Goal: Information Seeking & Learning: Learn about a topic

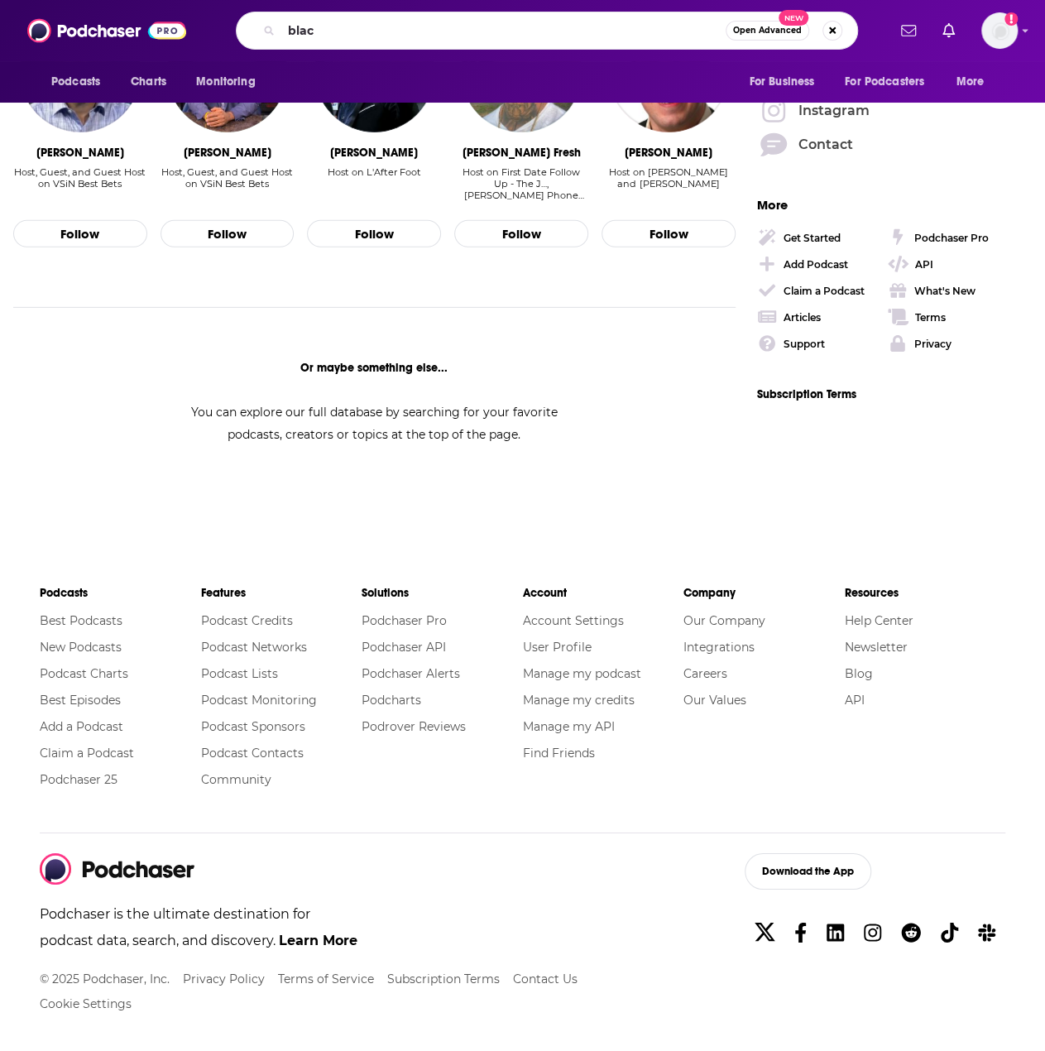
scroll to position [1320, 0]
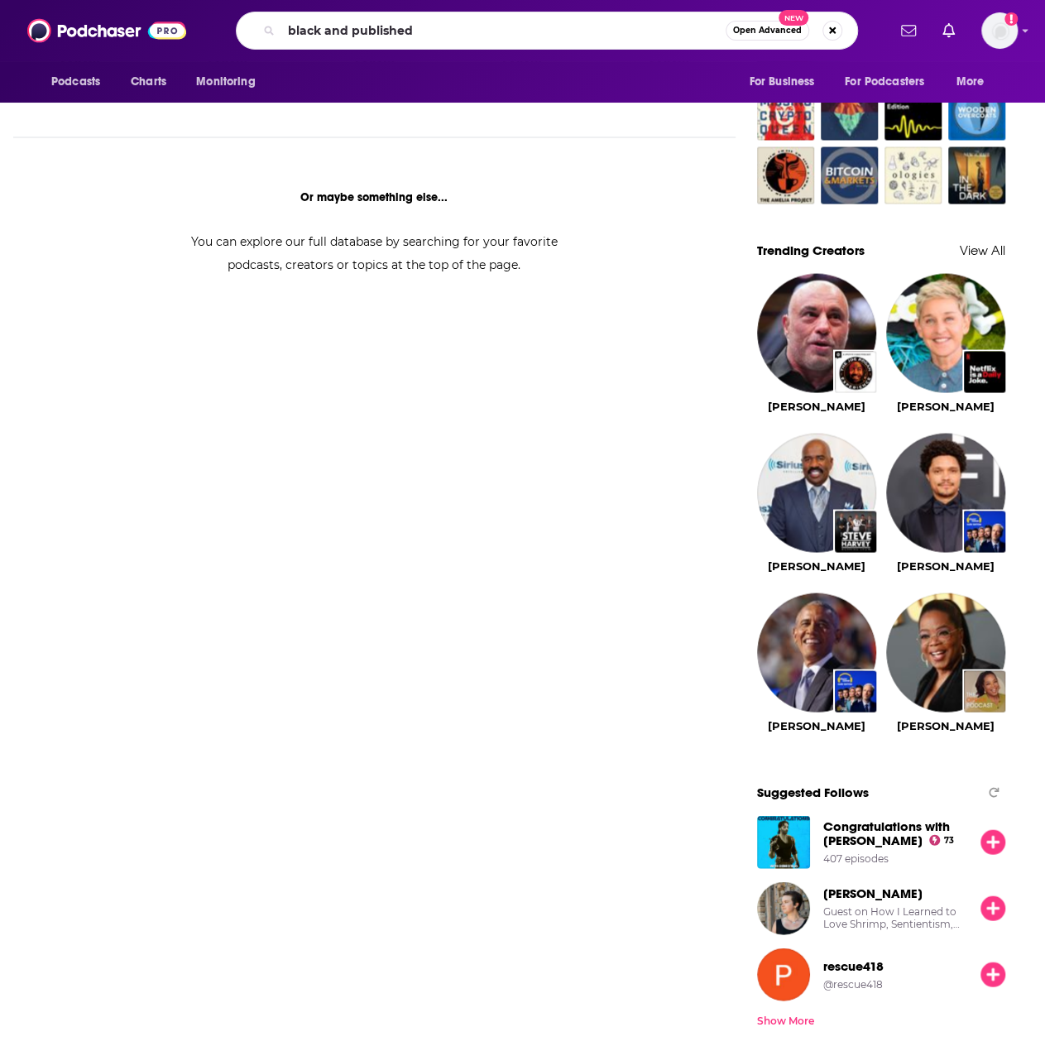
type input "black and published"
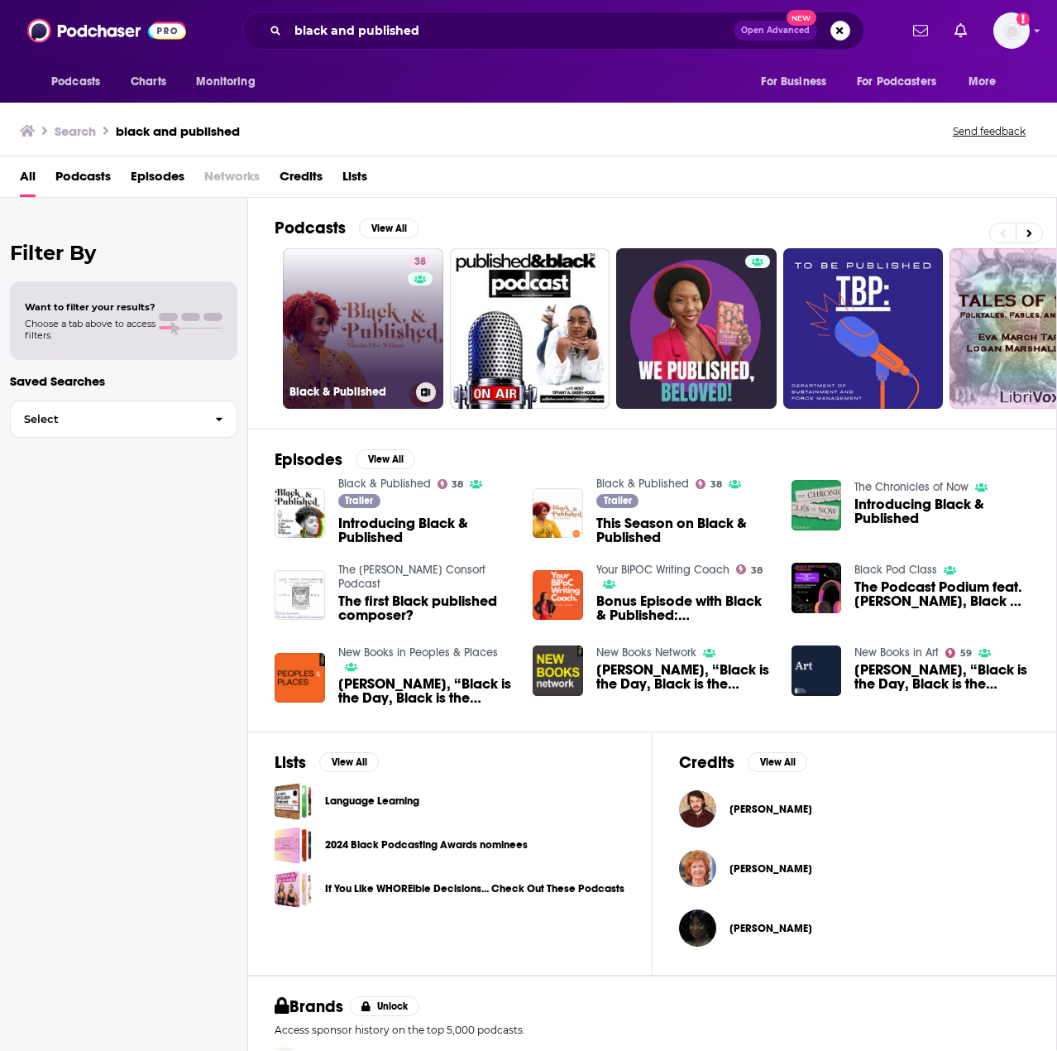
click at [348, 315] on link "38 Black & Published" at bounding box center [363, 328] width 161 height 161
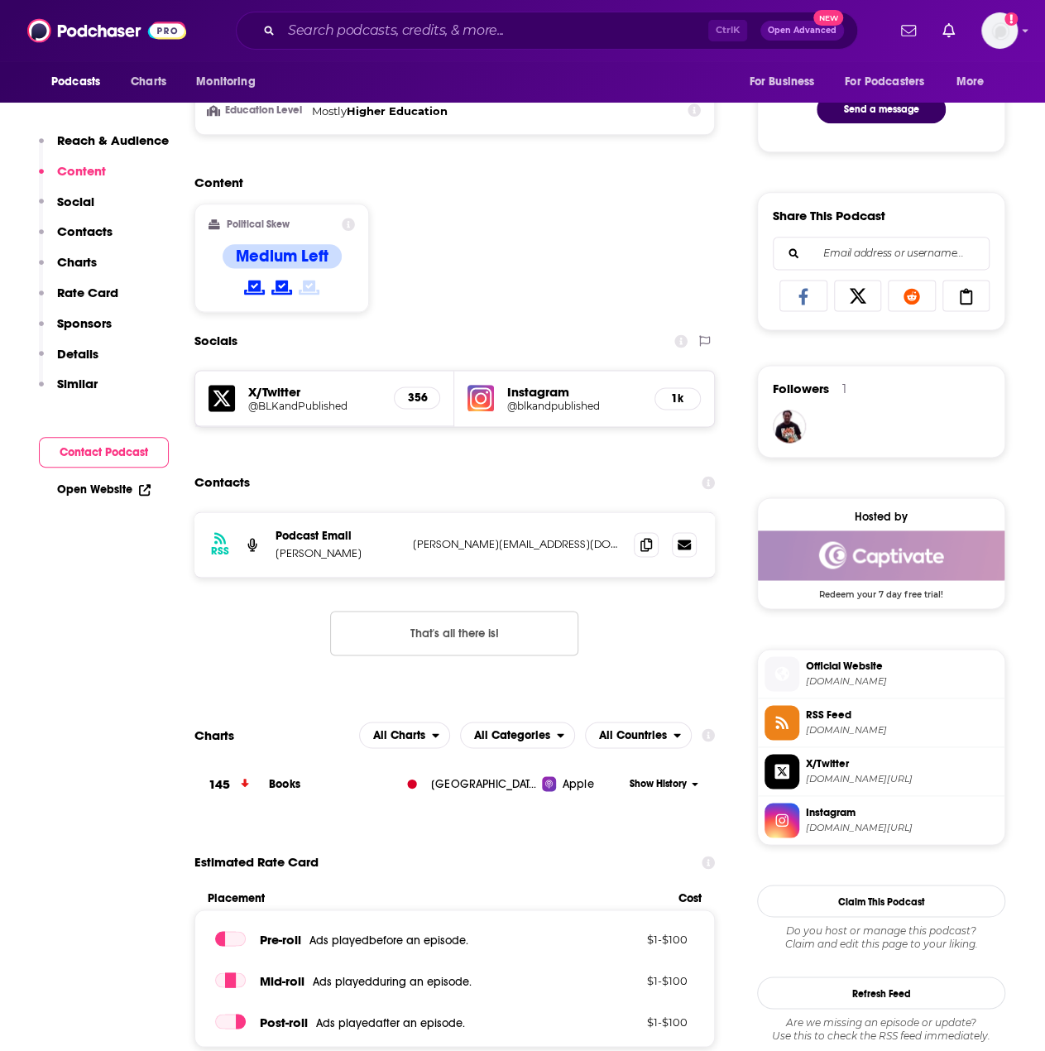
scroll to position [910, 0]
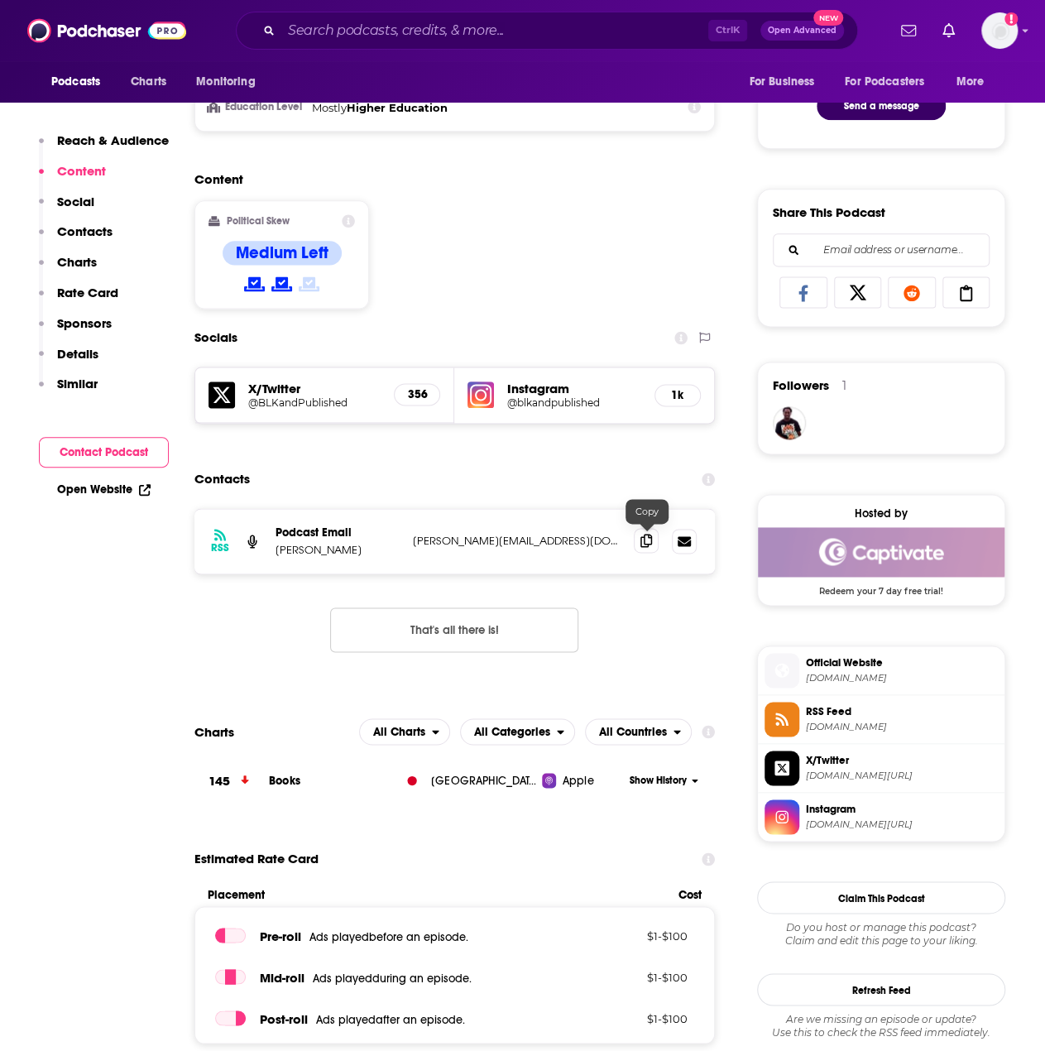
click at [641, 542] on icon at bounding box center [646, 540] width 12 height 13
click at [509, 24] on input "Search podcasts, credits, & more..." at bounding box center [494, 30] width 427 height 26
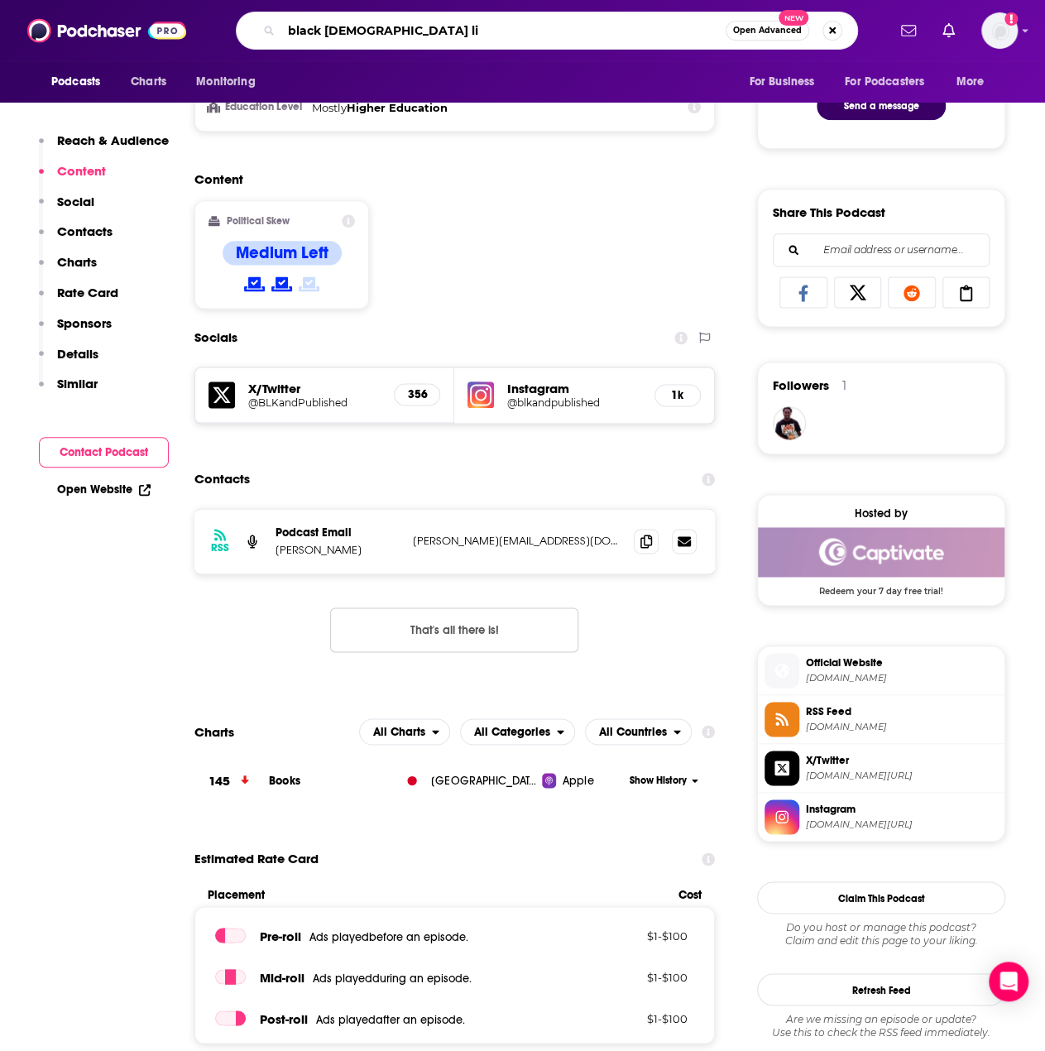
type input "black [DEMOGRAPHIC_DATA] lit"
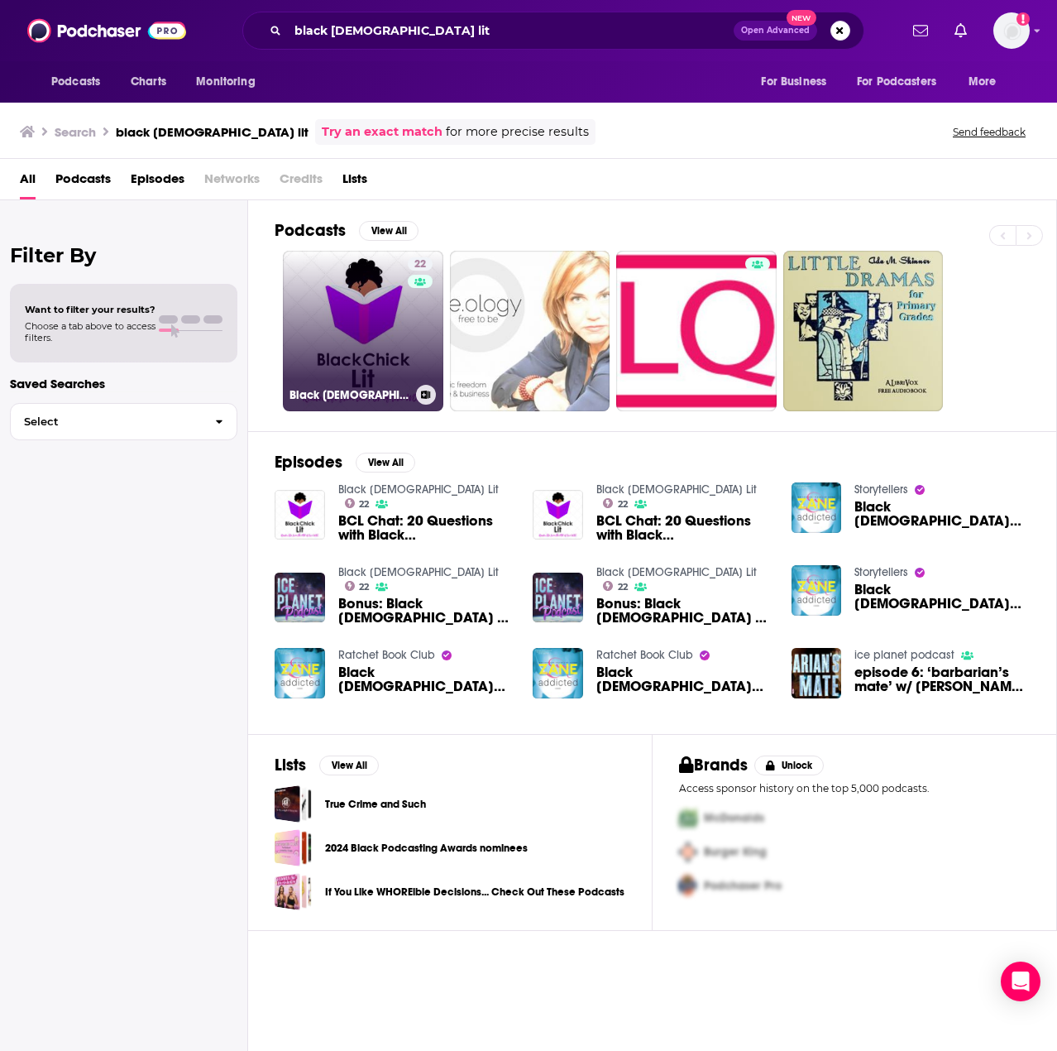
click at [388, 324] on link "22 Black [DEMOGRAPHIC_DATA] Lit" at bounding box center [363, 331] width 161 height 161
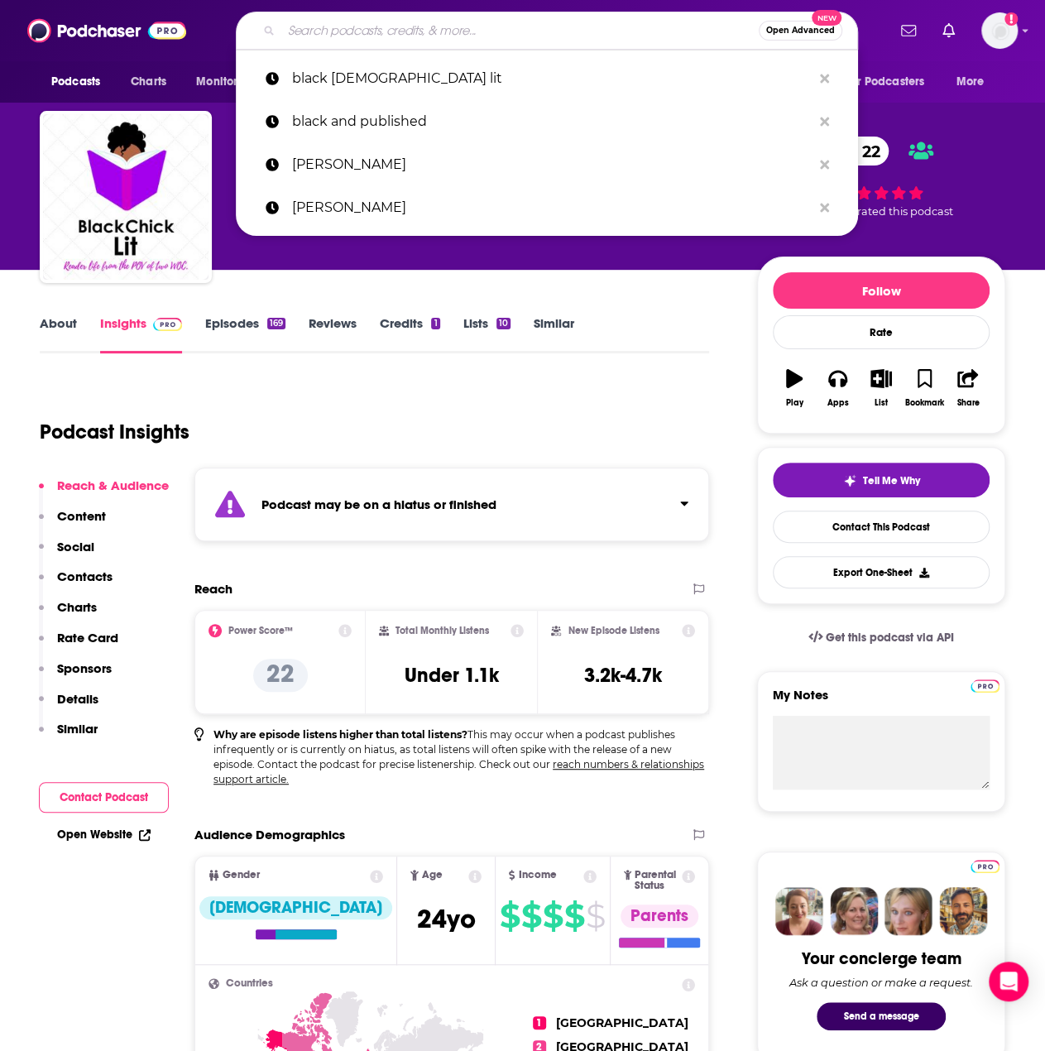
click at [487, 36] on input "Search podcasts, credits, & more..." at bounding box center [519, 30] width 477 height 26
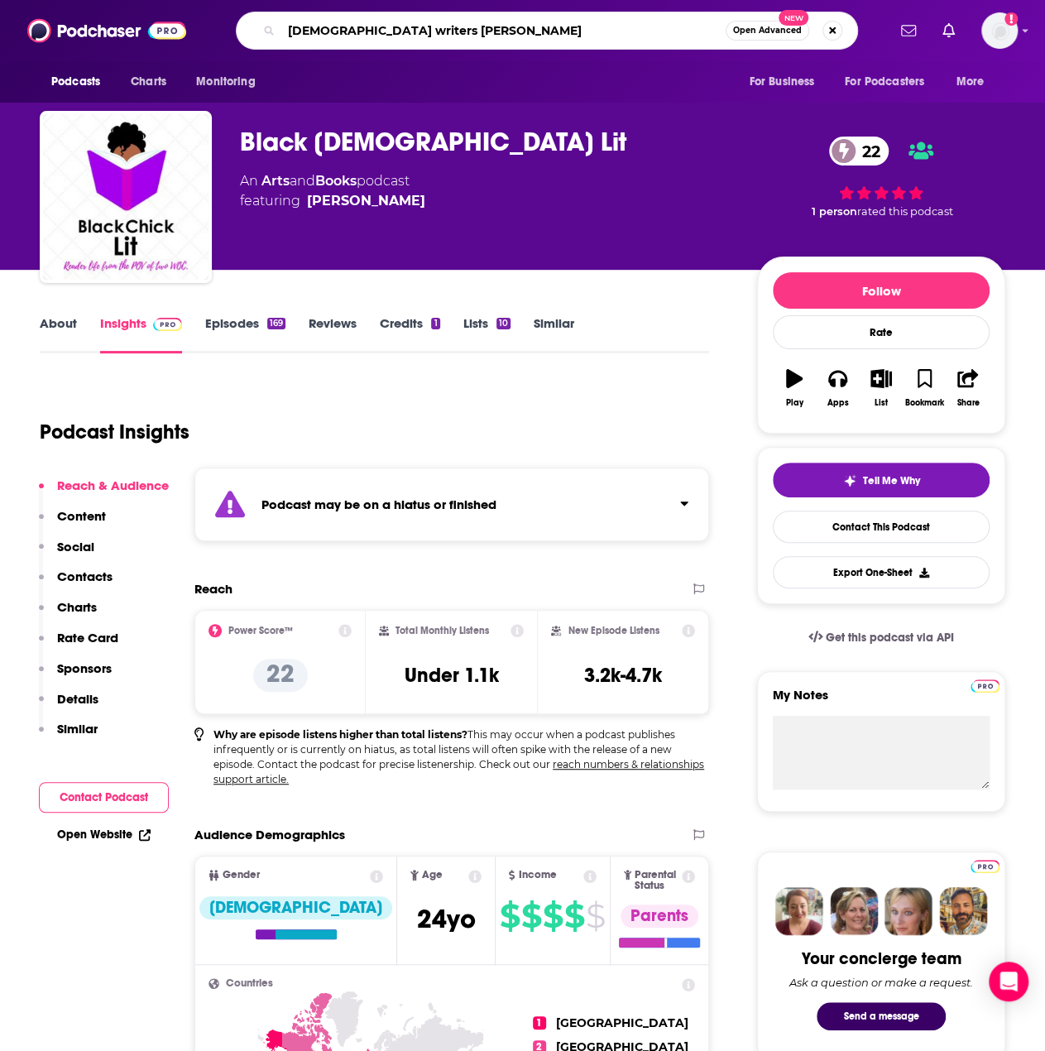
type input "black writers read"
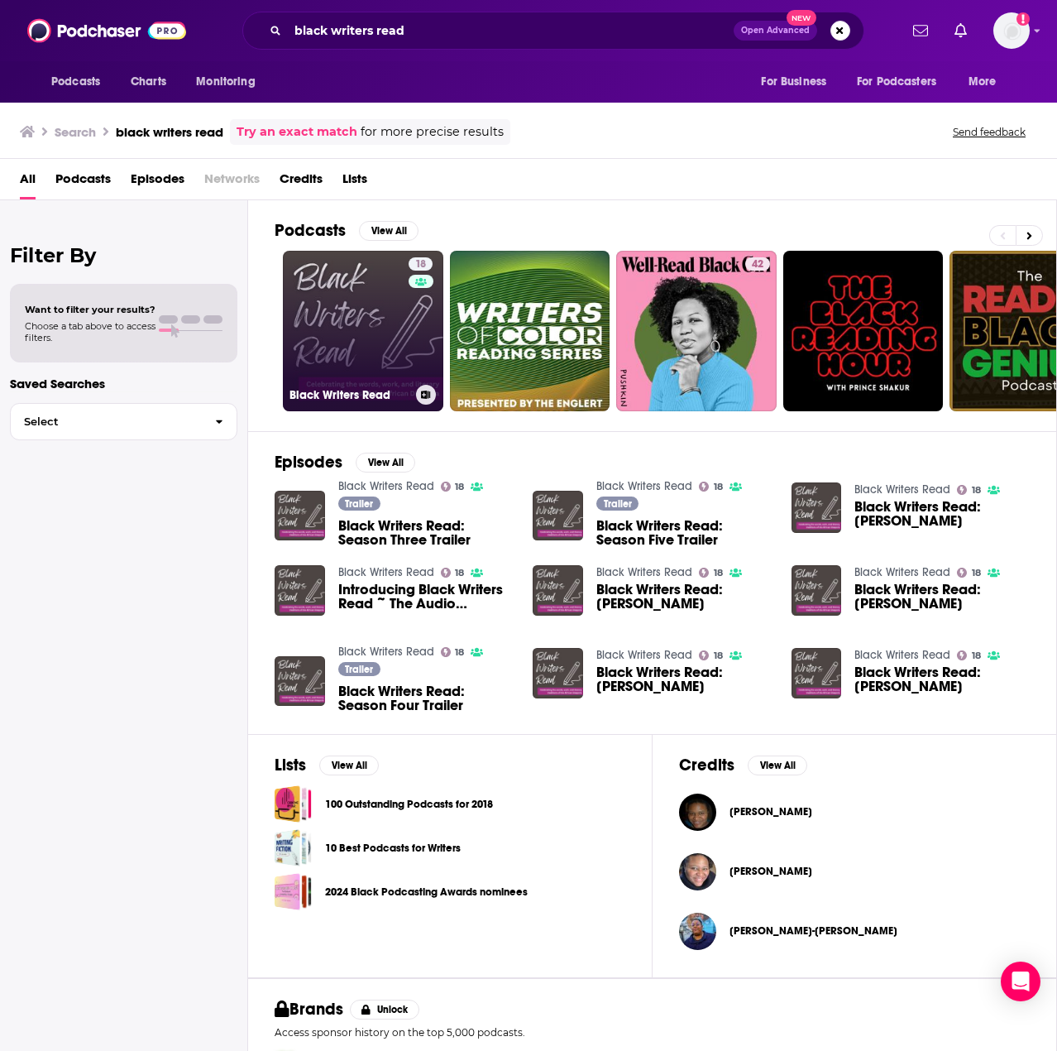
click at [359, 317] on link "18 Black Writers Read" at bounding box center [363, 331] width 161 height 161
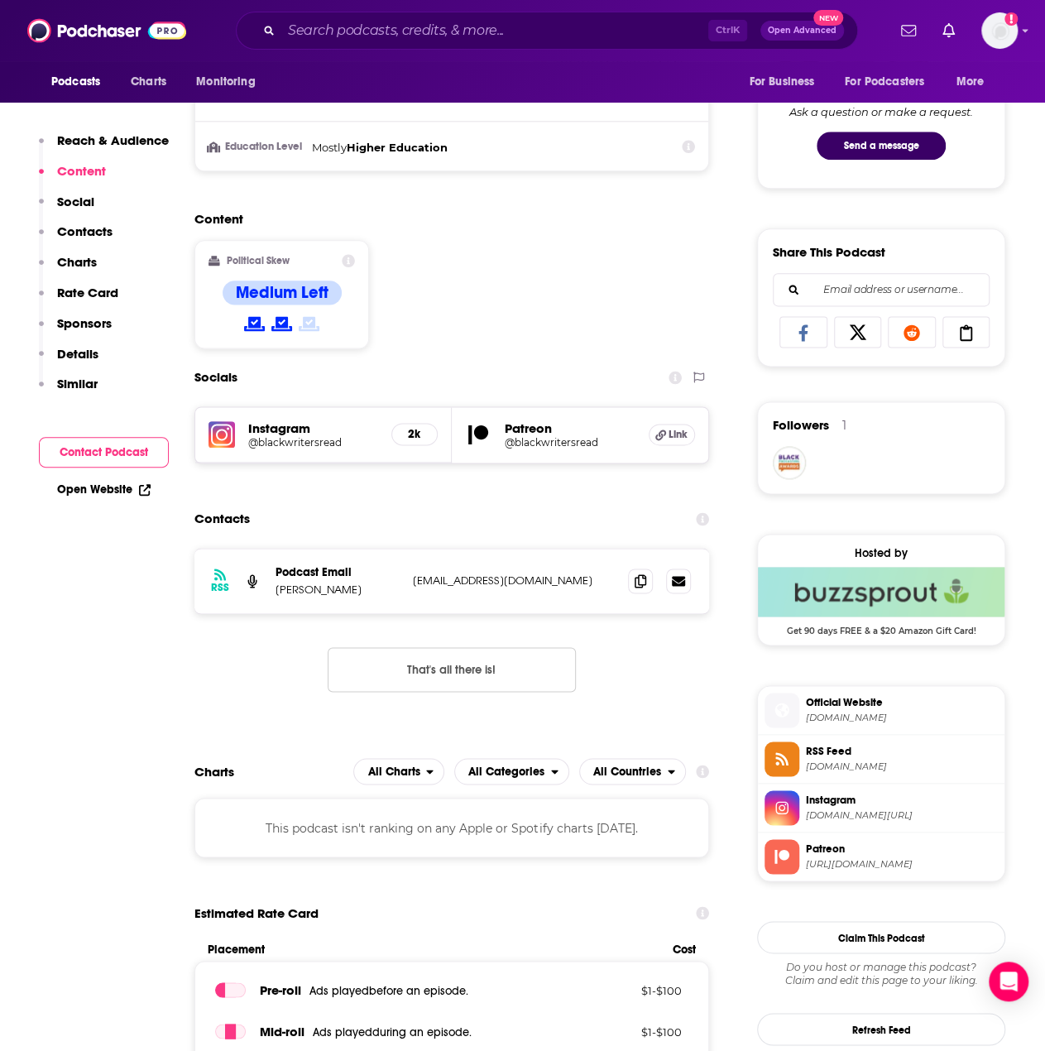
scroll to position [745, 0]
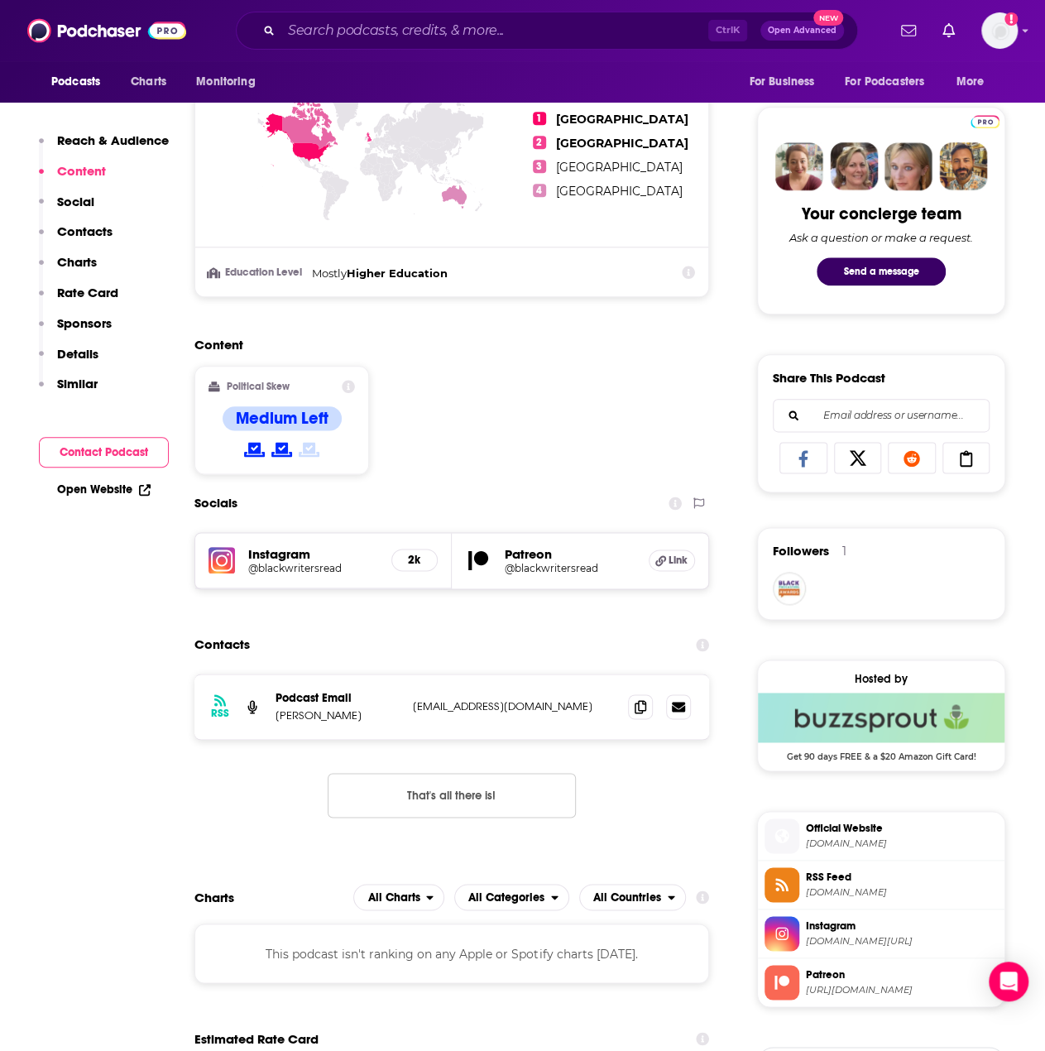
drag, startPoint x: 394, startPoint y: 718, endPoint x: 276, endPoint y: 716, distance: 117.5
click at [276, 716] on p "[PERSON_NAME]" at bounding box center [338, 715] width 124 height 14
copy p "[PERSON_NAME]"
click at [645, 704] on span at bounding box center [640, 705] width 25 height 25
click at [487, 34] on input "Search podcasts, credits, & more..." at bounding box center [494, 30] width 427 height 26
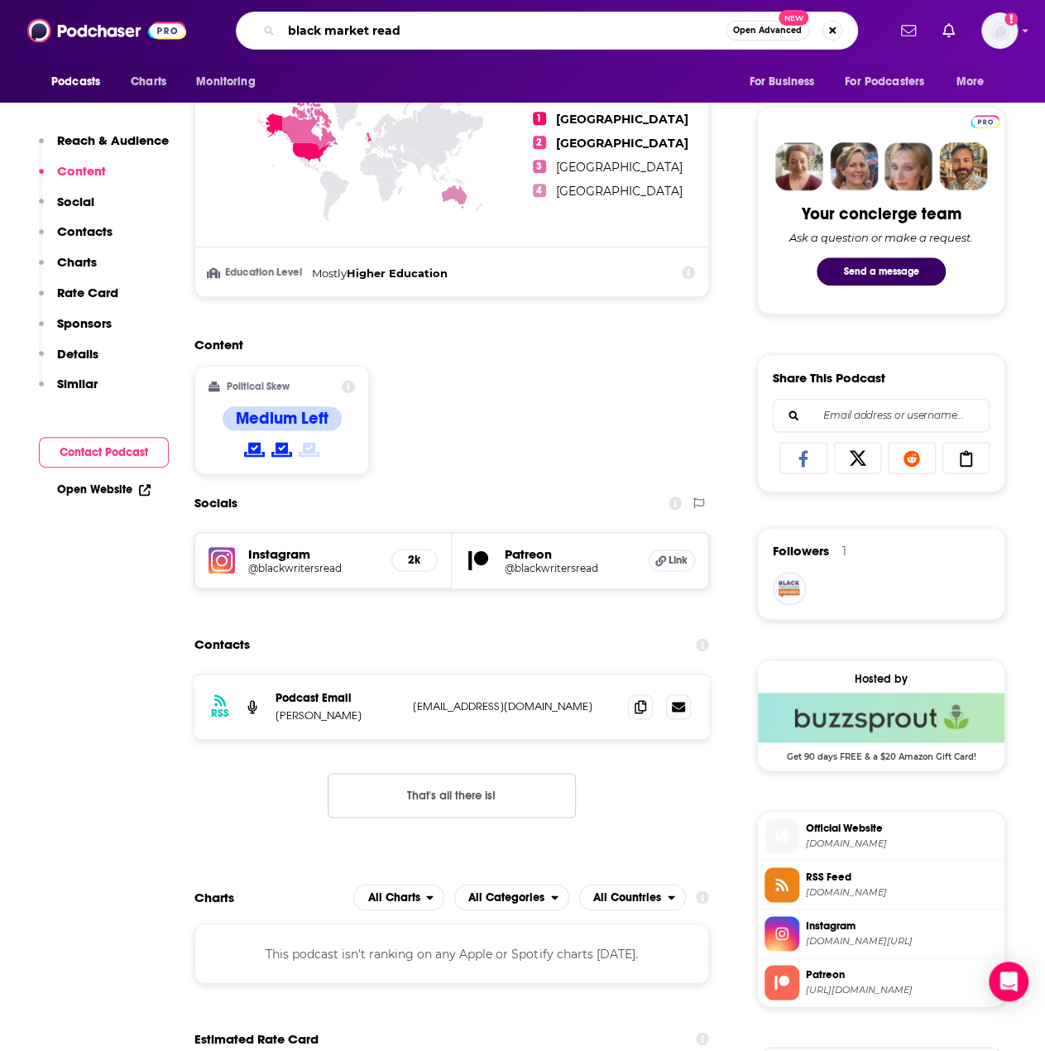
type input "black market reads"
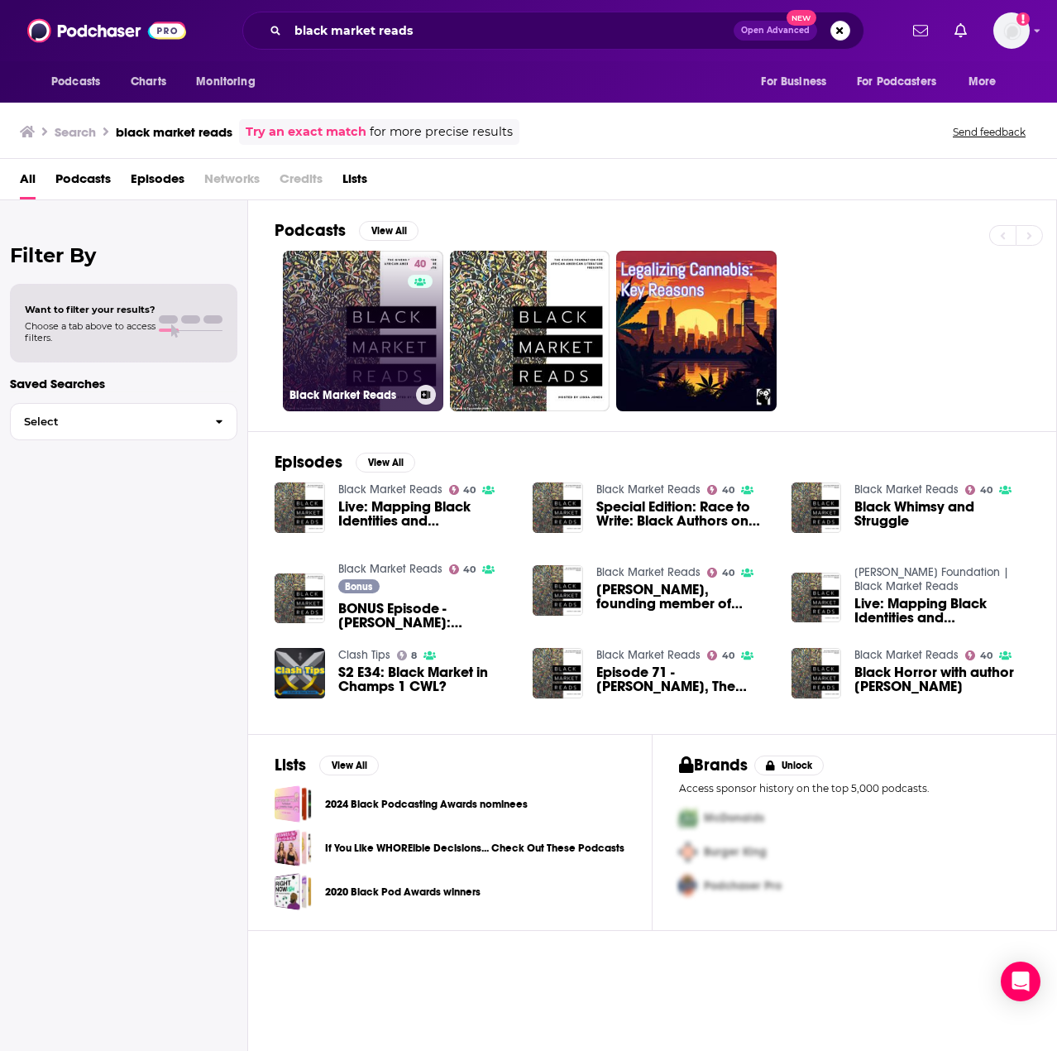
click at [328, 327] on link "40 Black Market Reads" at bounding box center [363, 331] width 161 height 161
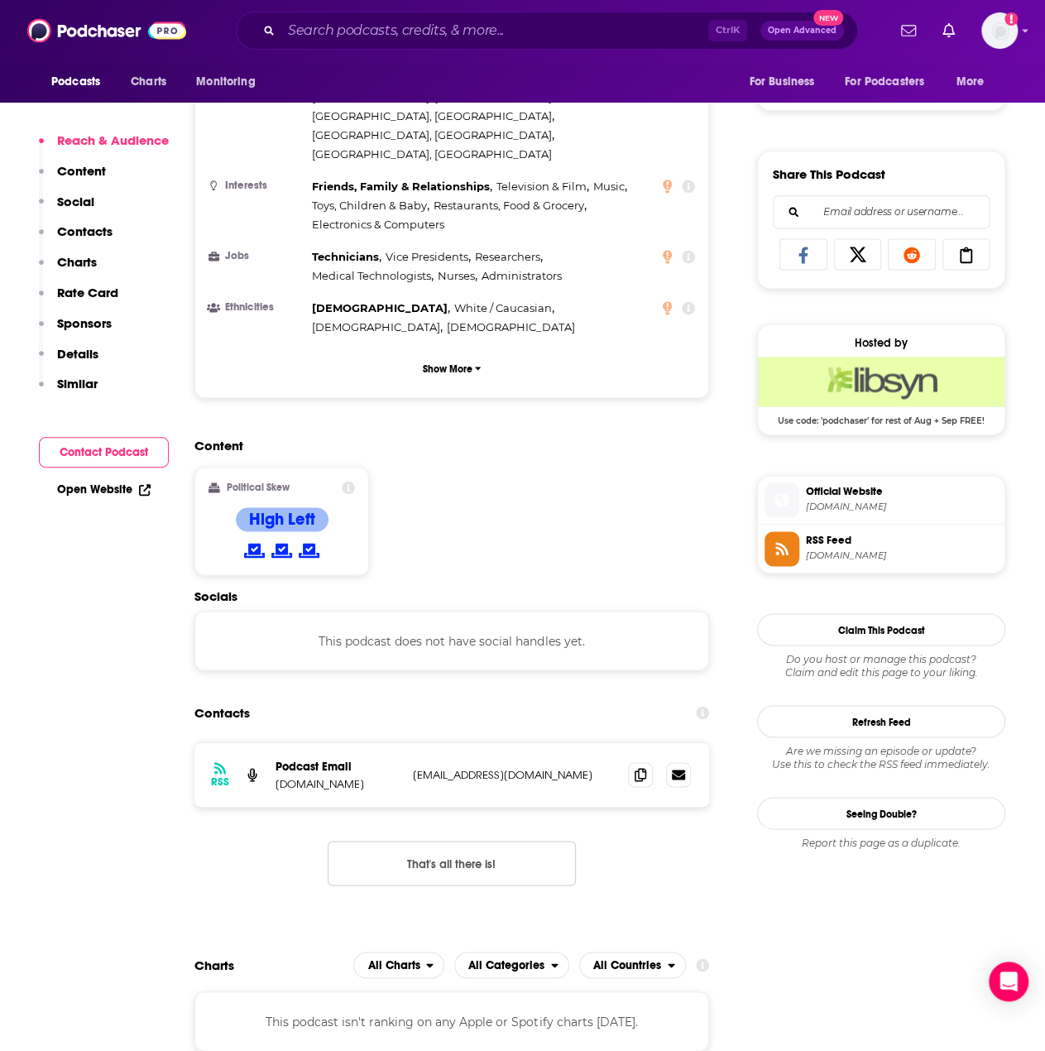
scroll to position [993, 0]
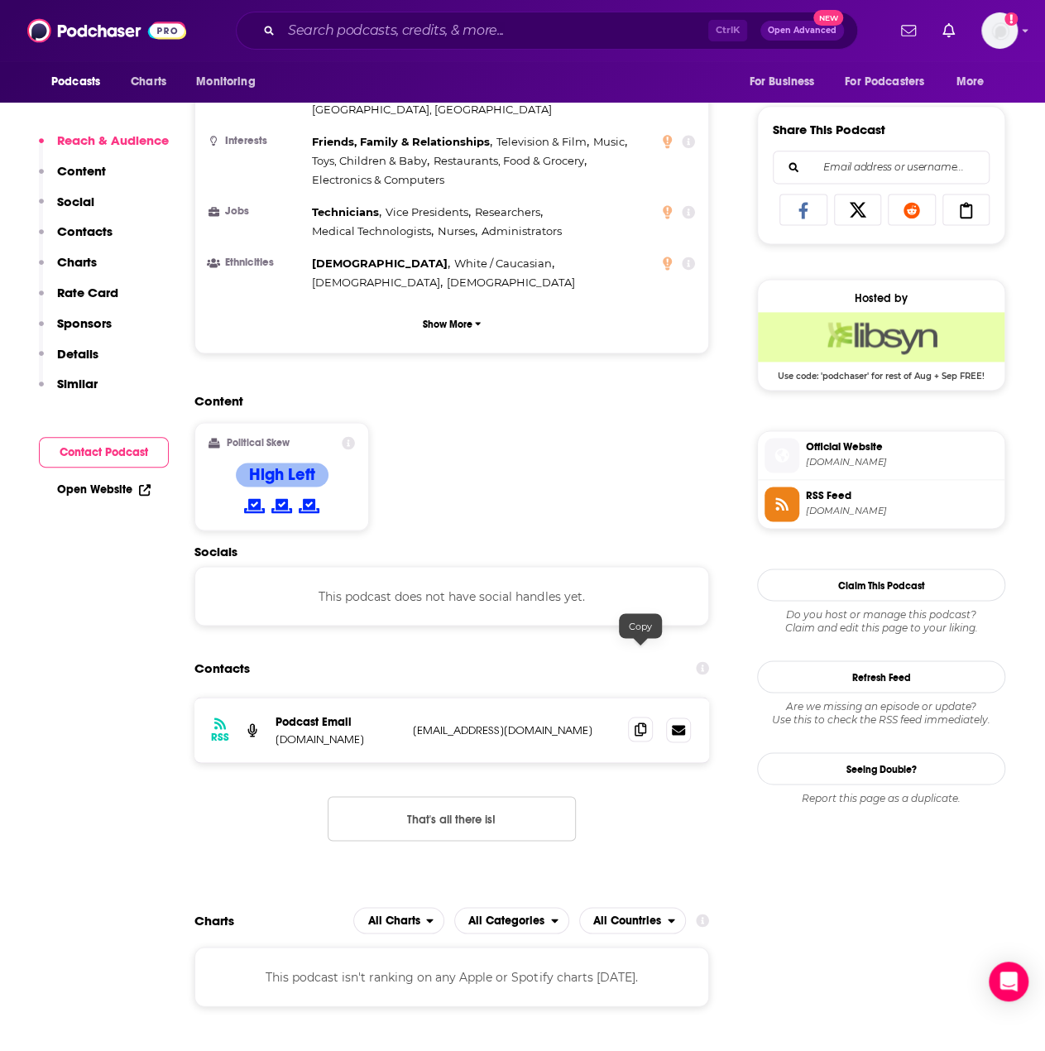
click at [640, 722] on icon at bounding box center [641, 728] width 12 height 13
click at [569, 19] on input "Search podcasts, credits, & more..." at bounding box center [494, 30] width 427 height 26
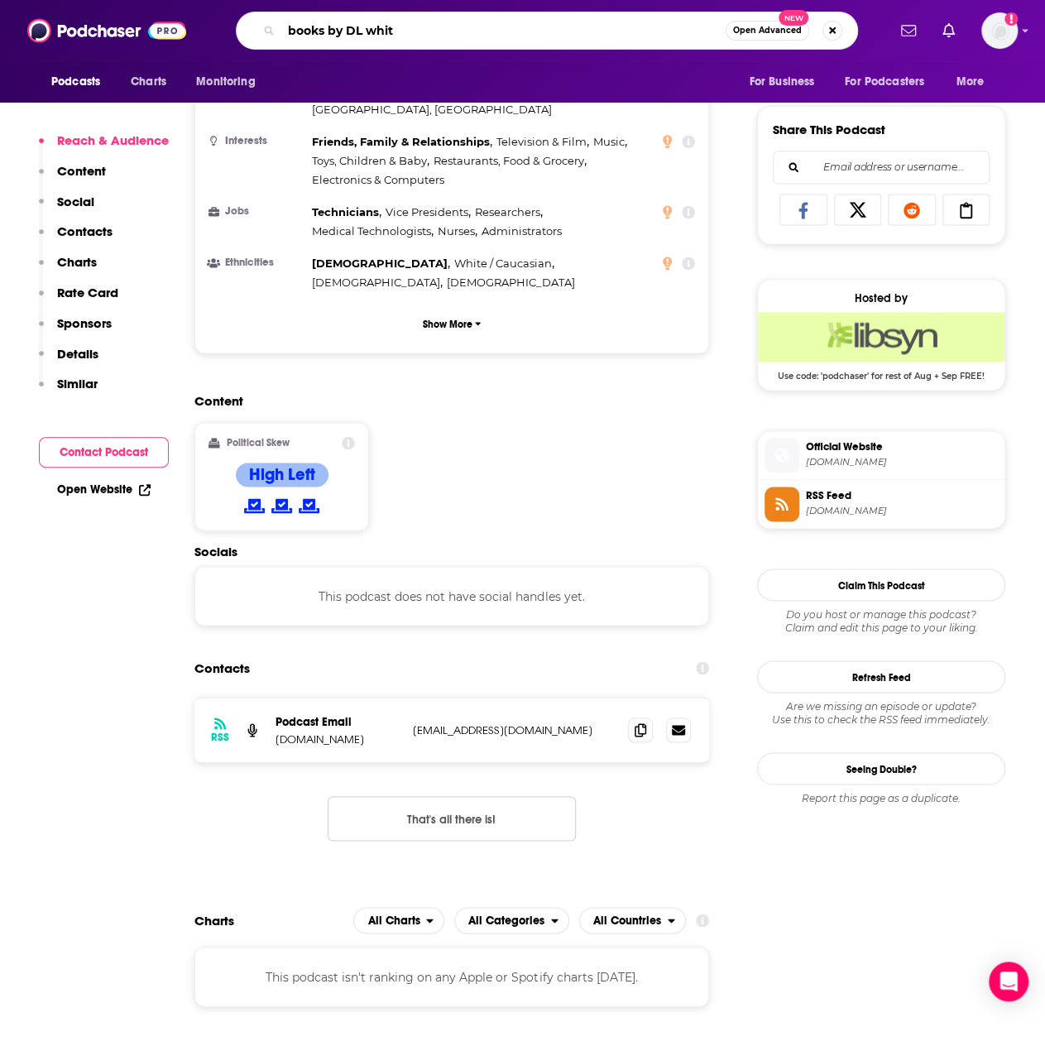
type input "books by [PERSON_NAME]"
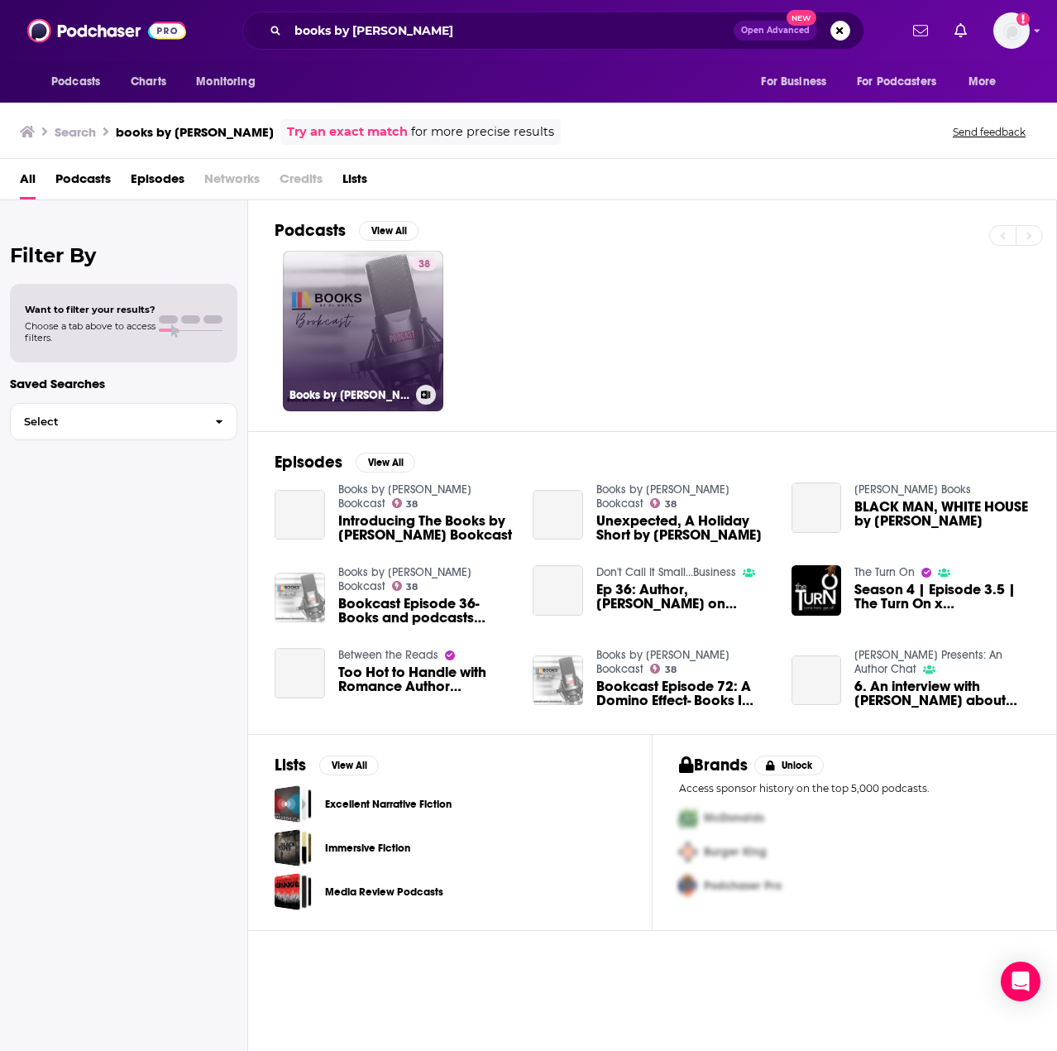
click at [383, 324] on link "38 Books by [PERSON_NAME] Bookcast" at bounding box center [363, 331] width 161 height 161
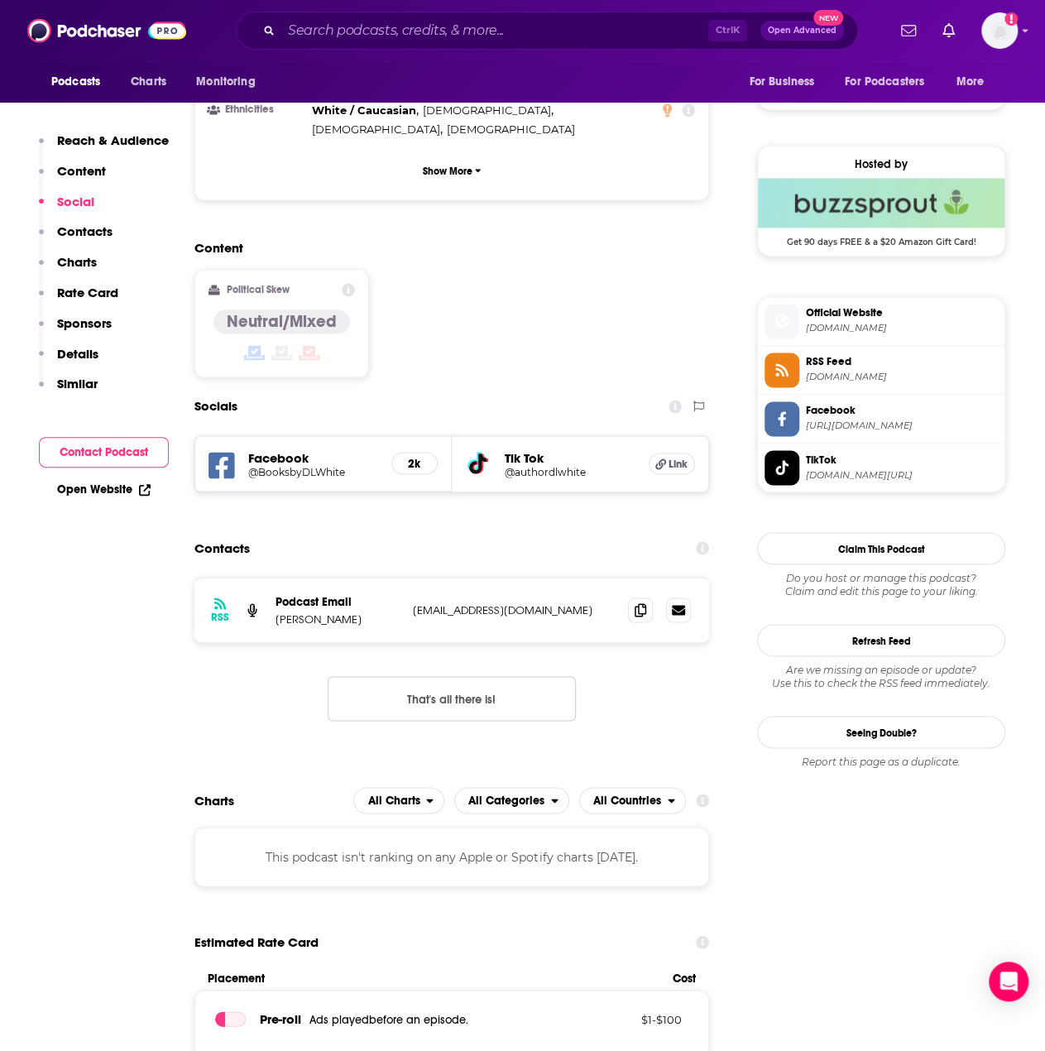
scroll to position [1241, 0]
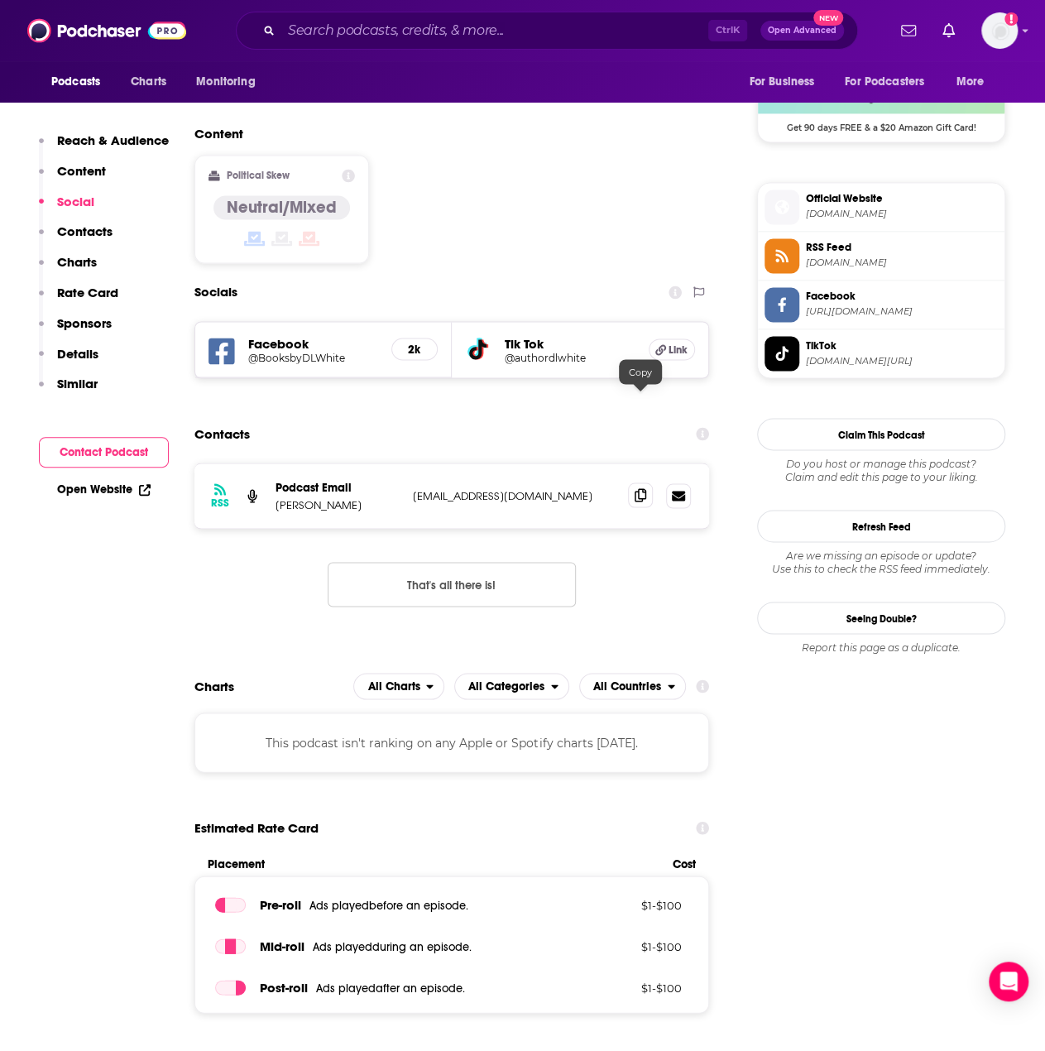
click at [633, 482] on span at bounding box center [640, 494] width 25 height 25
click at [616, 39] on input "Search podcasts, credits, & more..." at bounding box center [494, 30] width 427 height 26
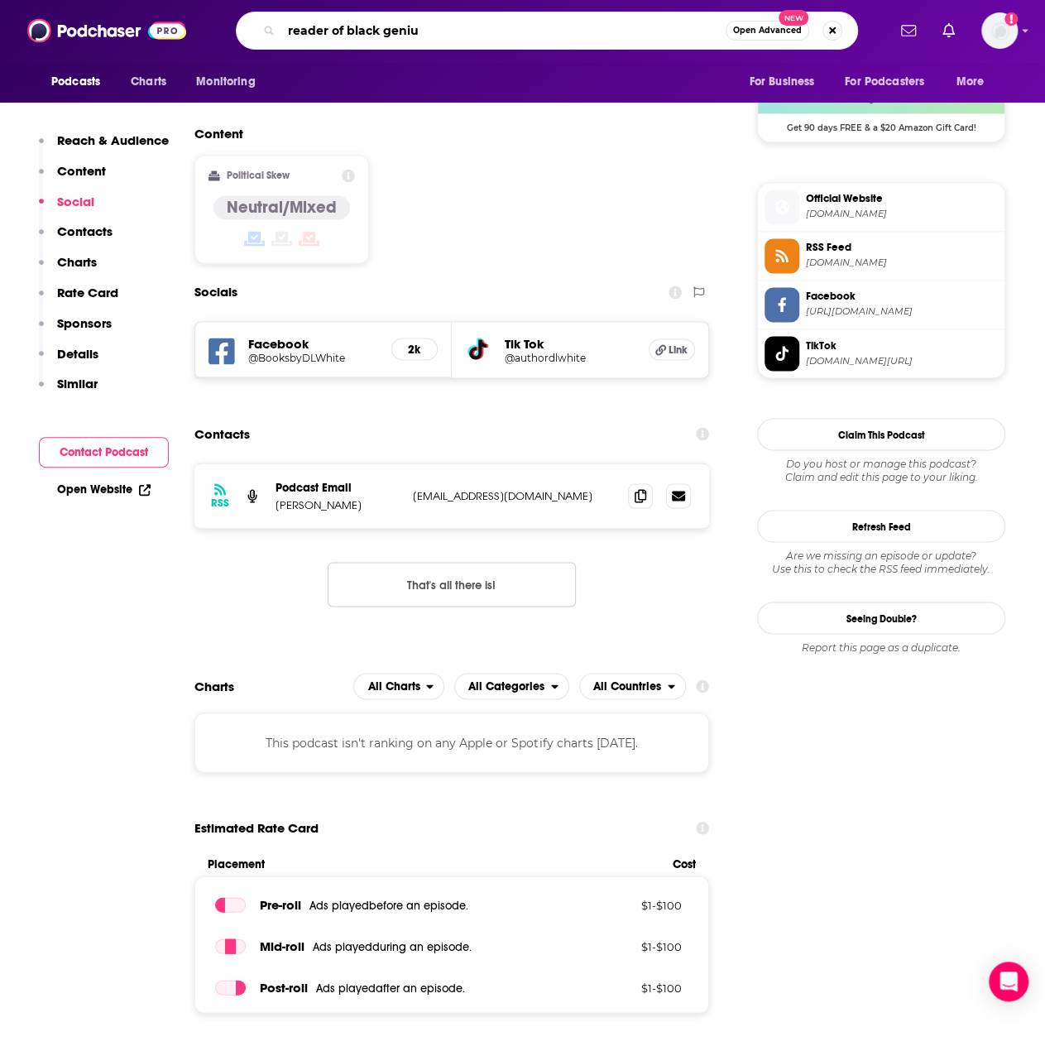
type input "reader of black genius"
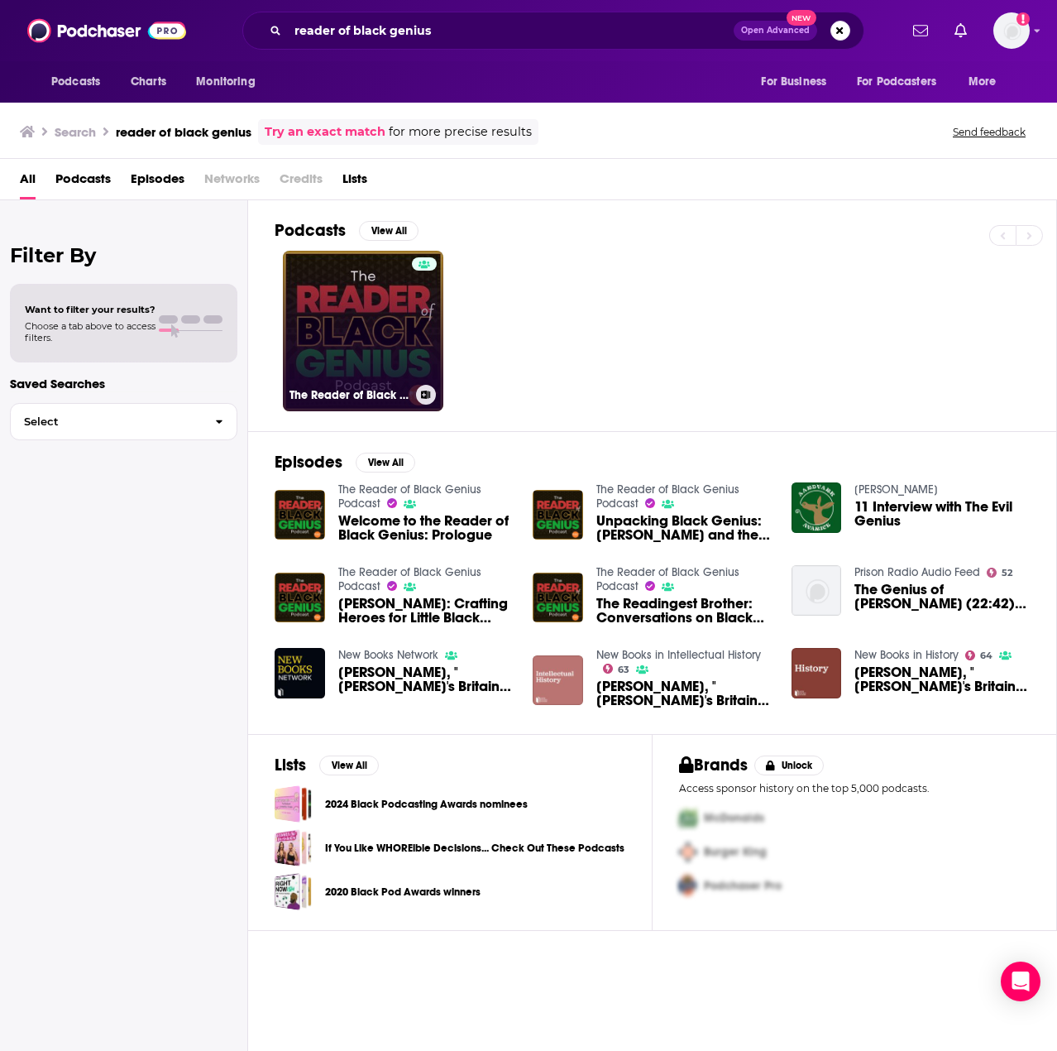
click at [348, 330] on link "The Reader of Black Genius Podcast" at bounding box center [363, 331] width 161 height 161
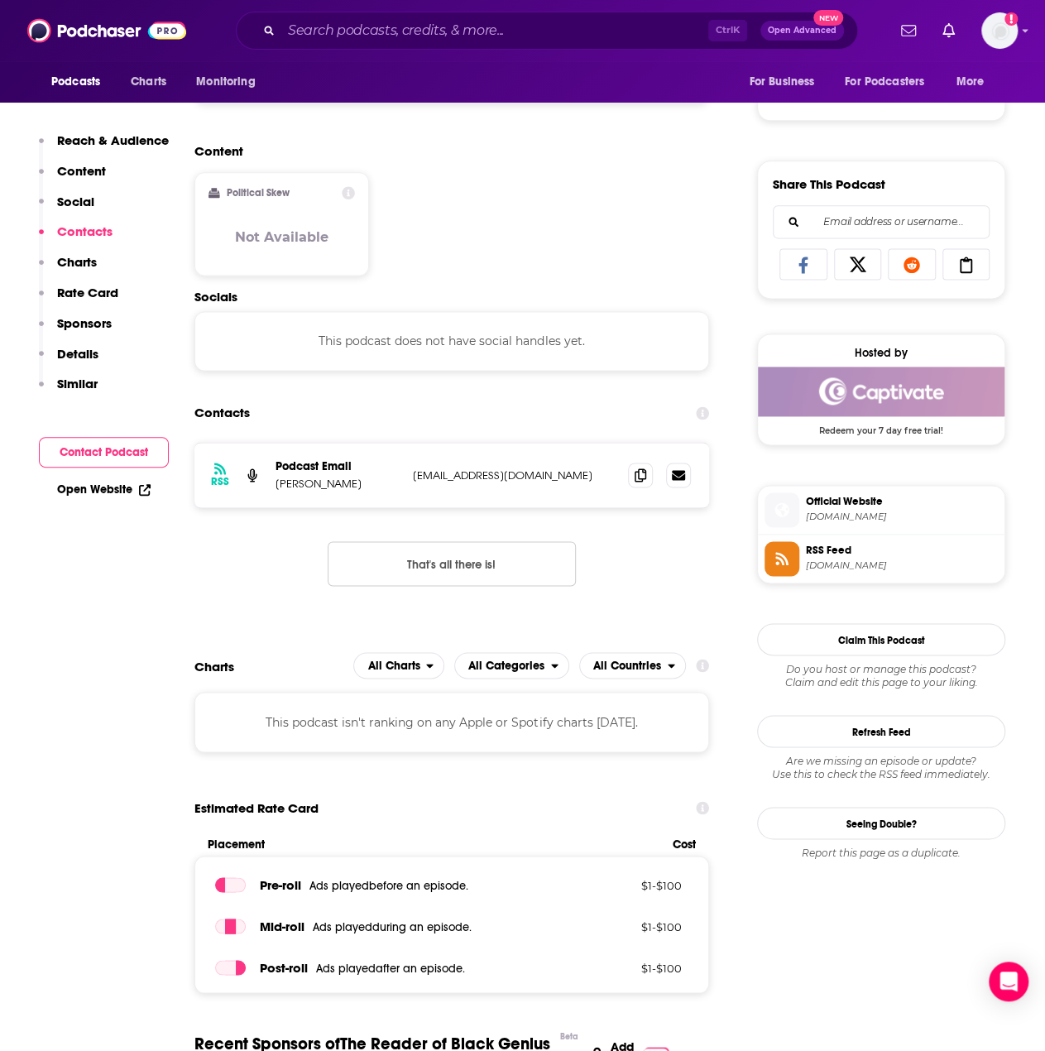
scroll to position [910, 0]
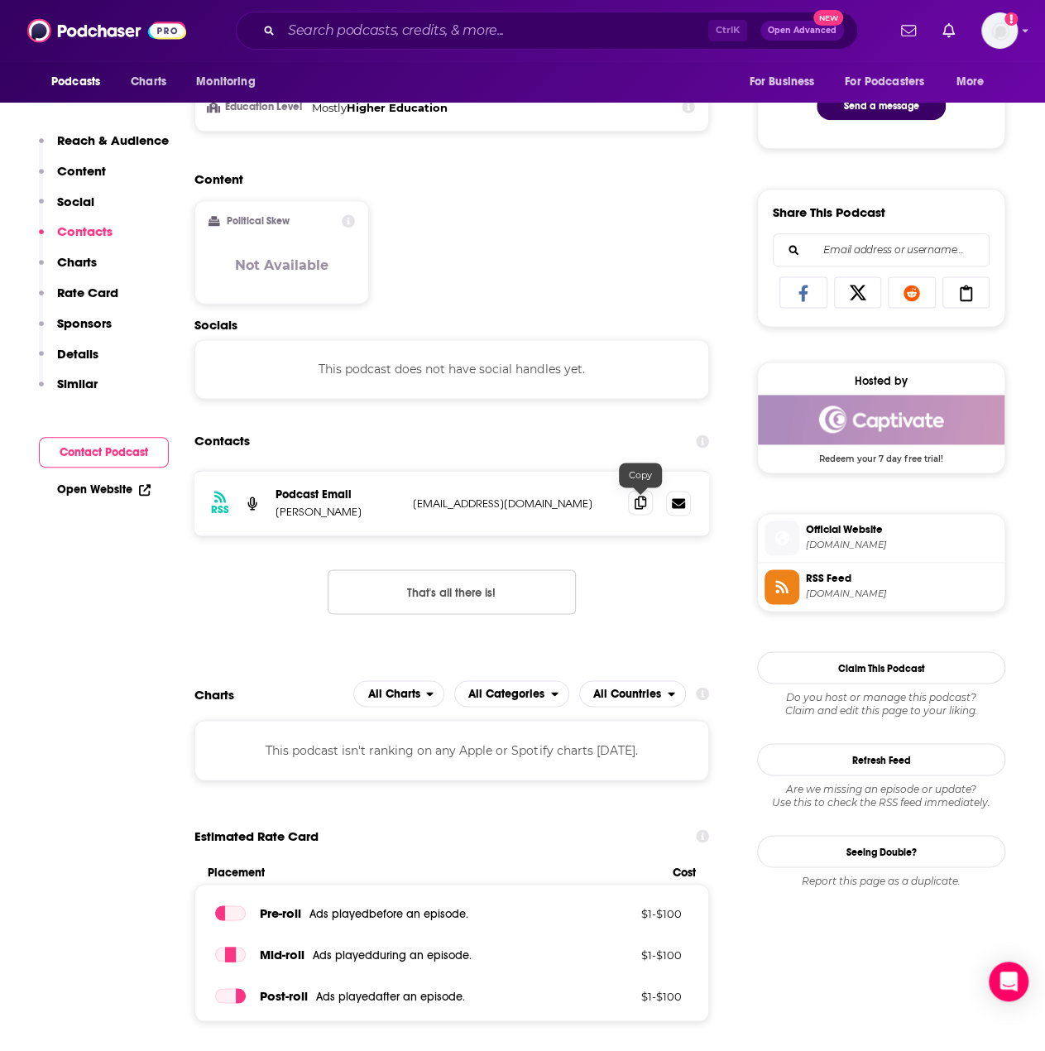
click at [636, 511] on span at bounding box center [640, 502] width 25 height 25
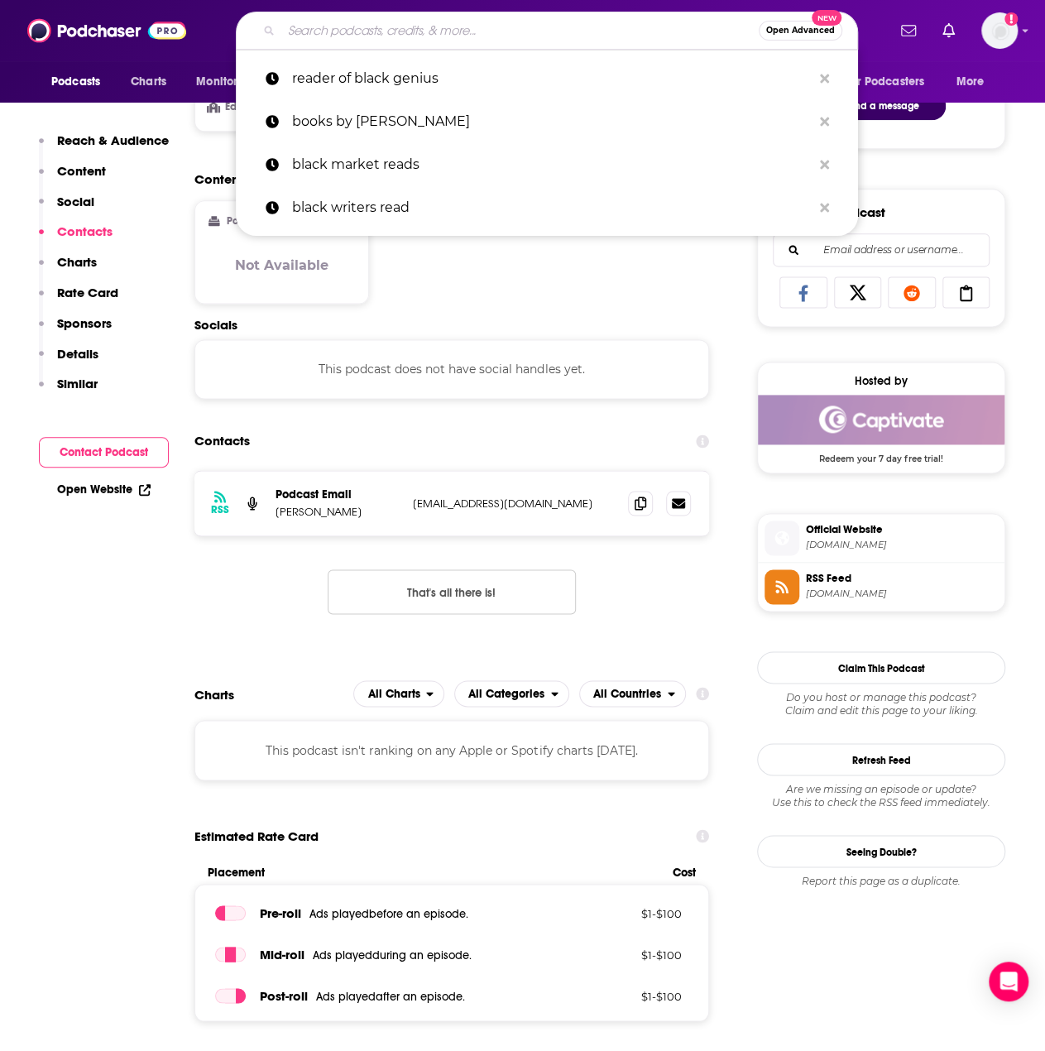
click at [460, 24] on input "Search podcasts, credits, & more..." at bounding box center [519, 30] width 477 height 26
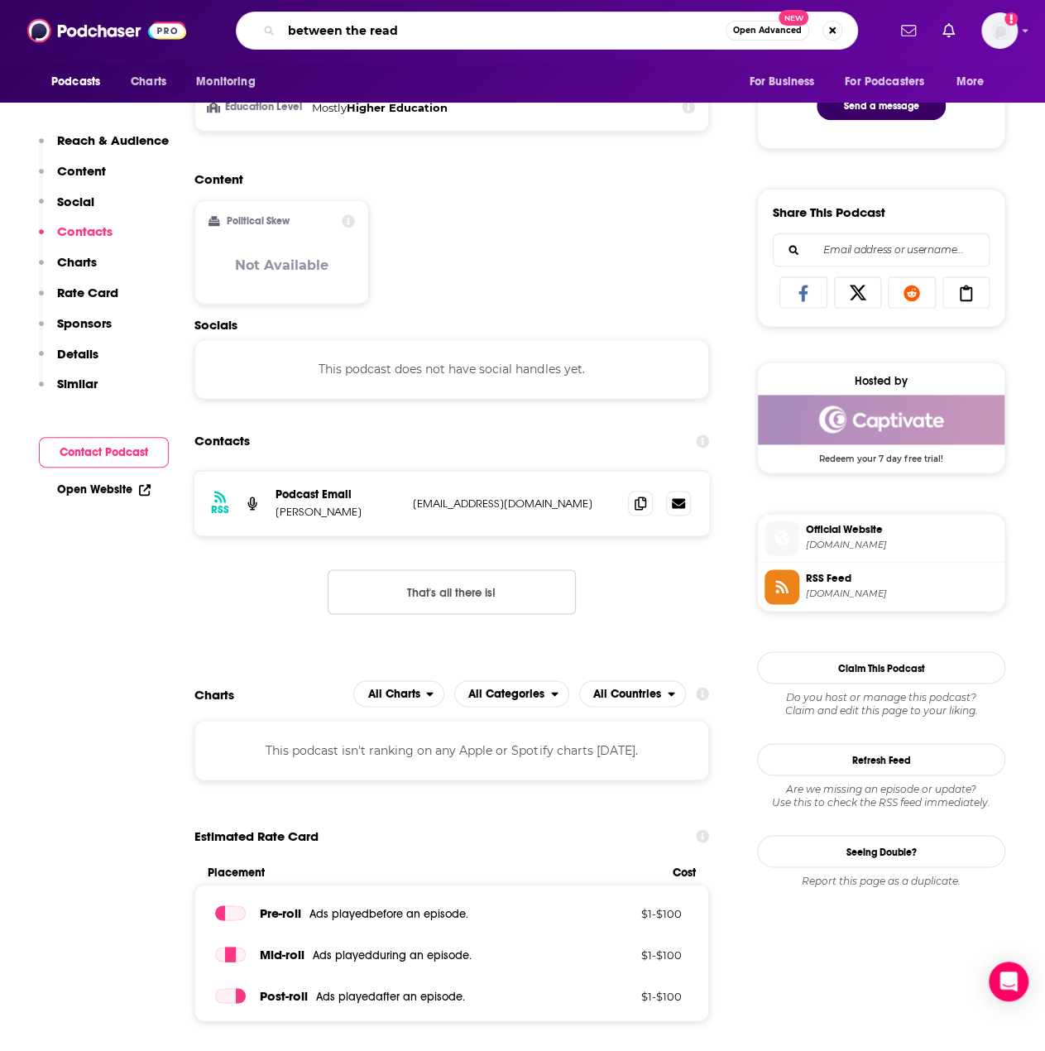
type input "between the reads"
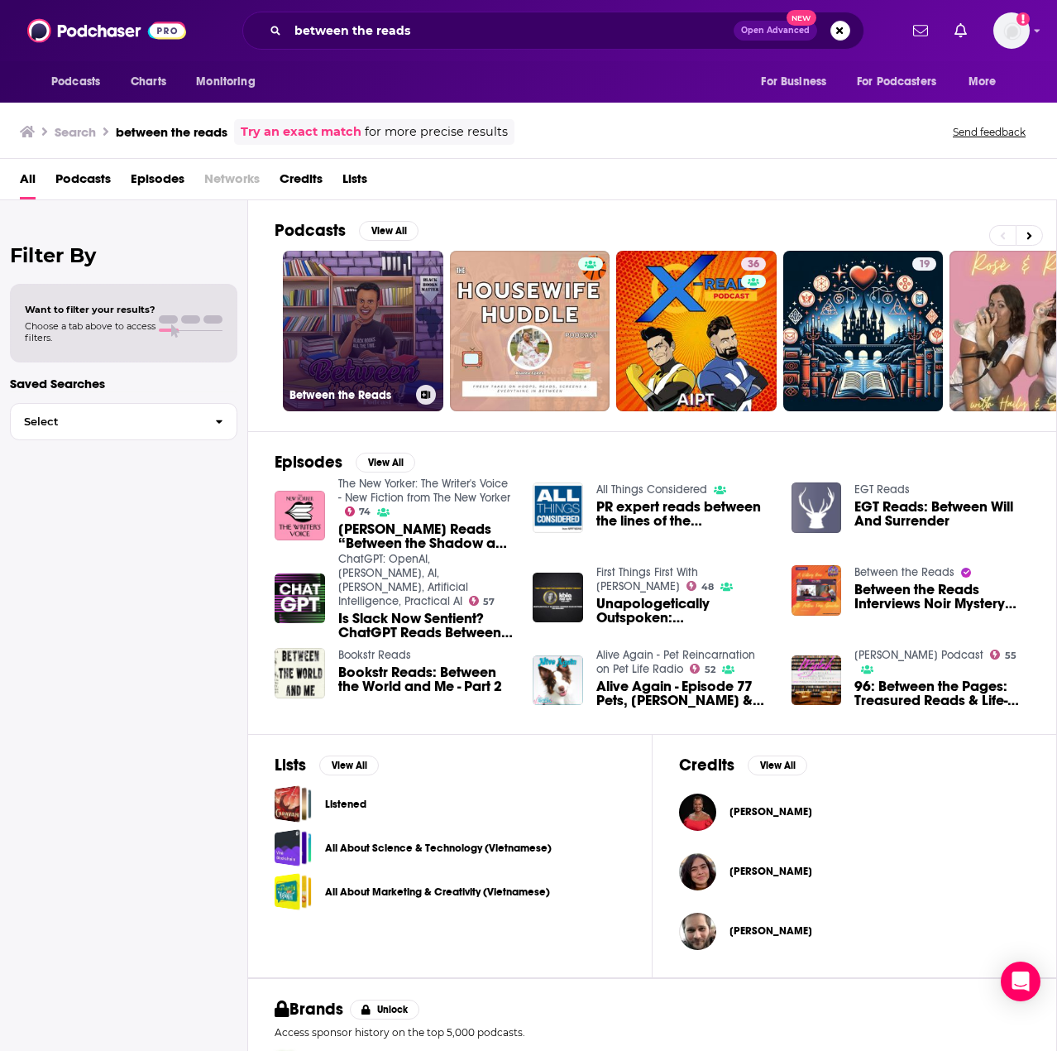
click at [369, 313] on link "Between the Reads" at bounding box center [363, 331] width 161 height 161
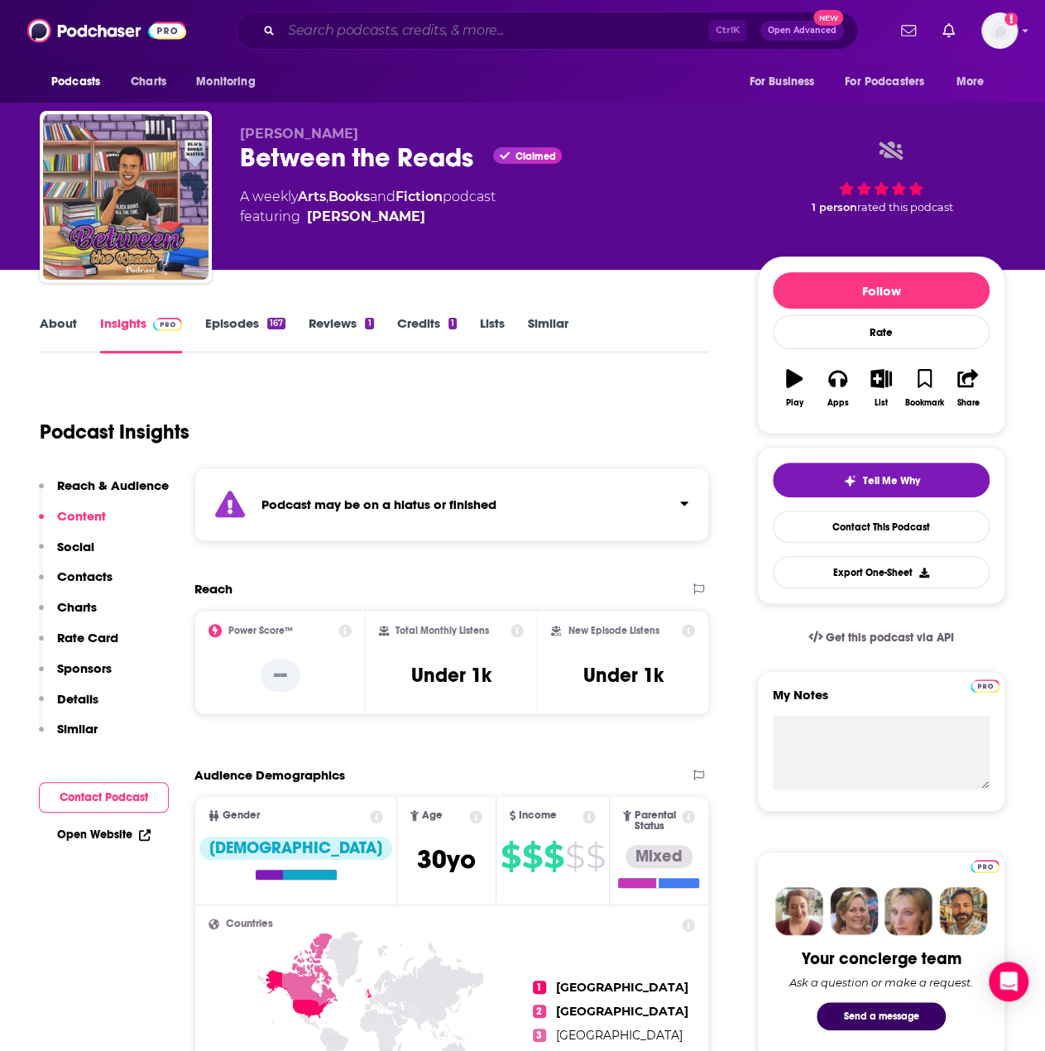
click at [439, 21] on input "Search podcasts, credits, & more..." at bounding box center [494, 30] width 427 height 26
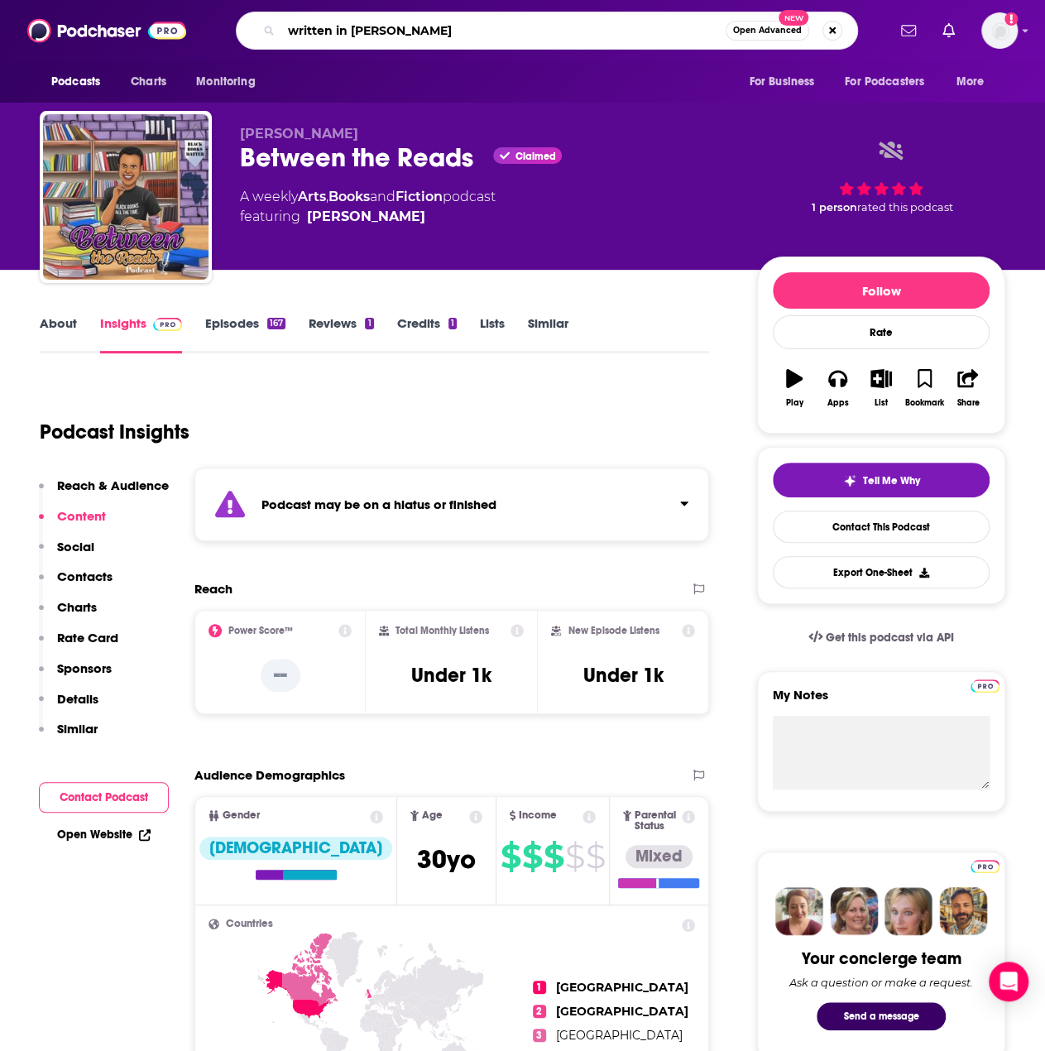
type input "written in melanin"
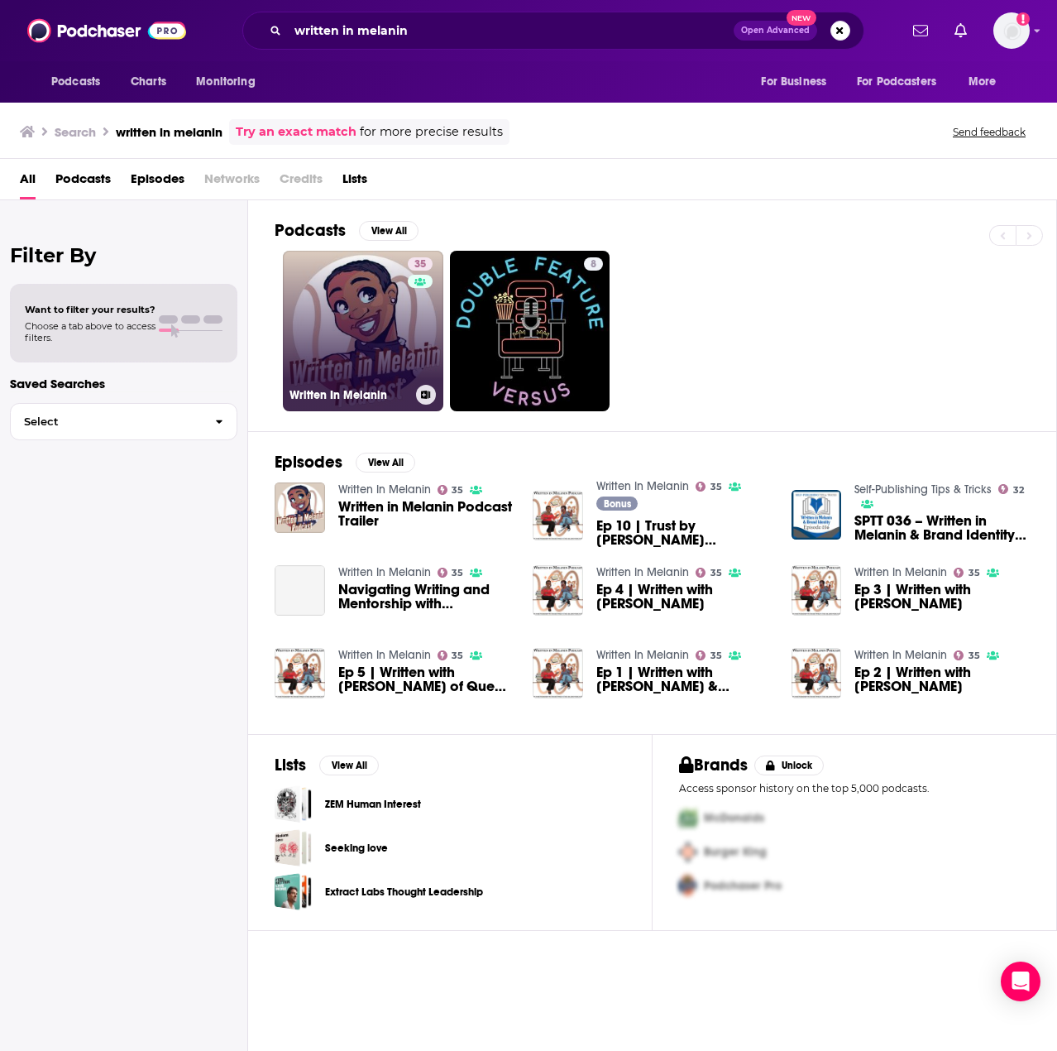
click at [349, 312] on link "35 Written In Melanin" at bounding box center [363, 331] width 161 height 161
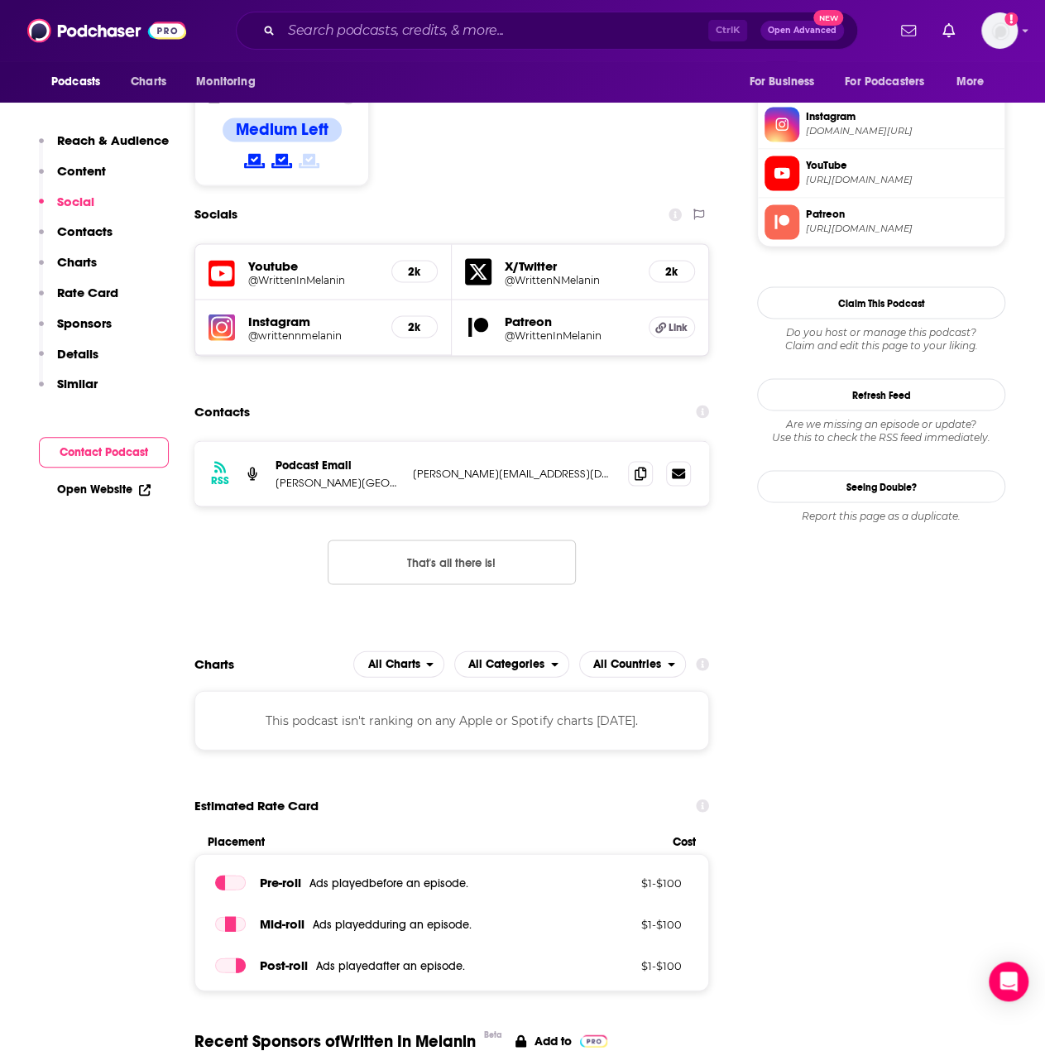
scroll to position [1324, 0]
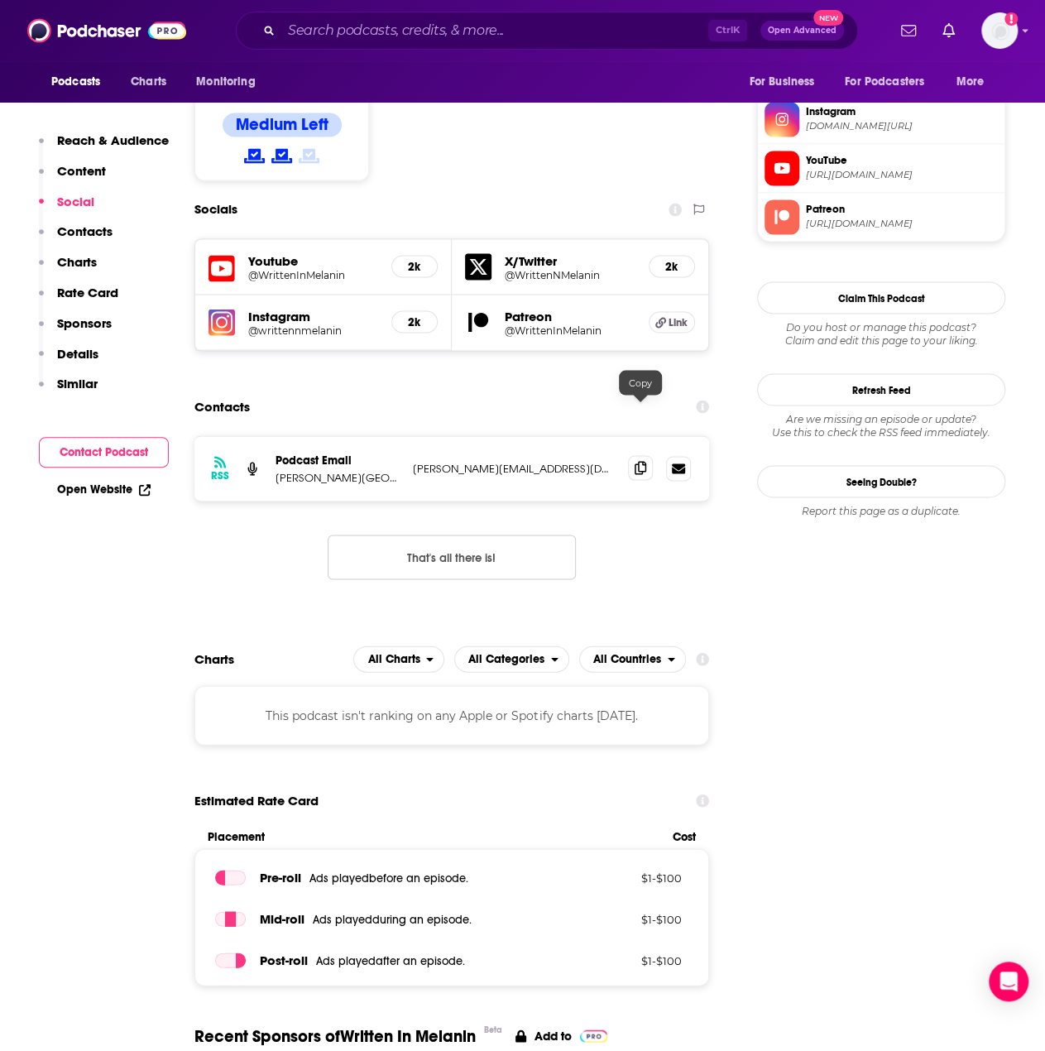
click at [636, 461] on icon at bounding box center [641, 467] width 12 height 13
click at [415, 17] on div "Ctrl K Open Advanced New" at bounding box center [547, 31] width 622 height 38
click at [415, 26] on input "Search podcasts, credits, & more..." at bounding box center [494, 30] width 427 height 26
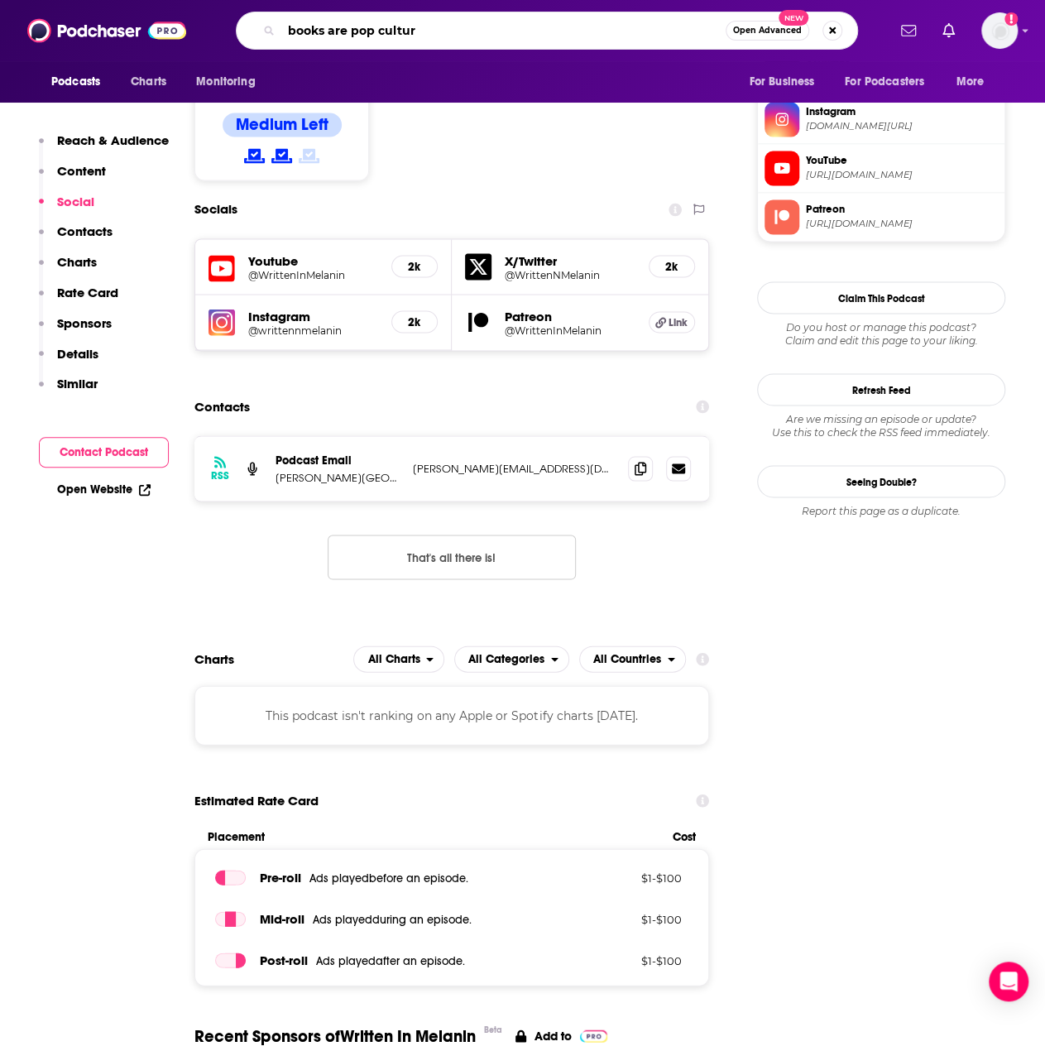
type input "books are pop culture"
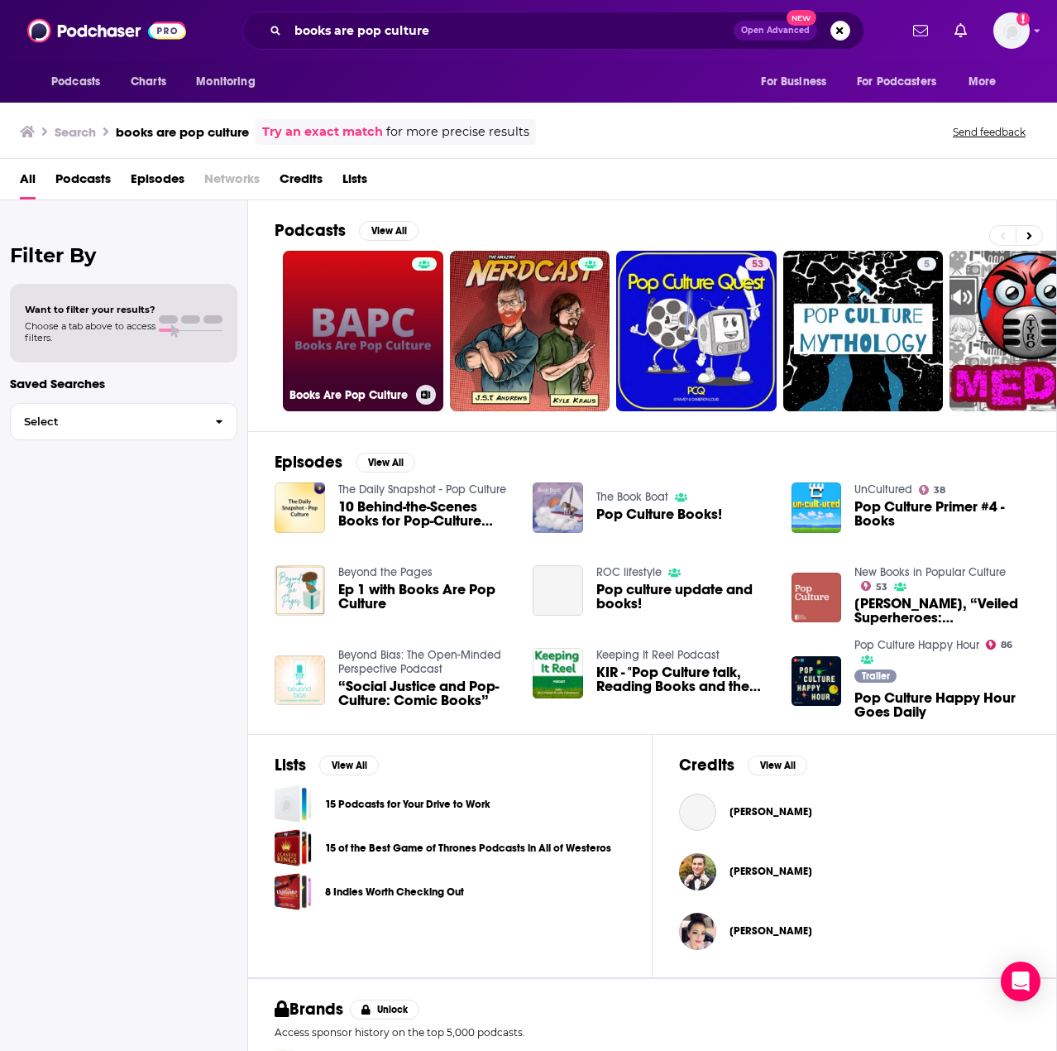
click at [357, 325] on link "Books Are Pop Culture" at bounding box center [363, 331] width 161 height 161
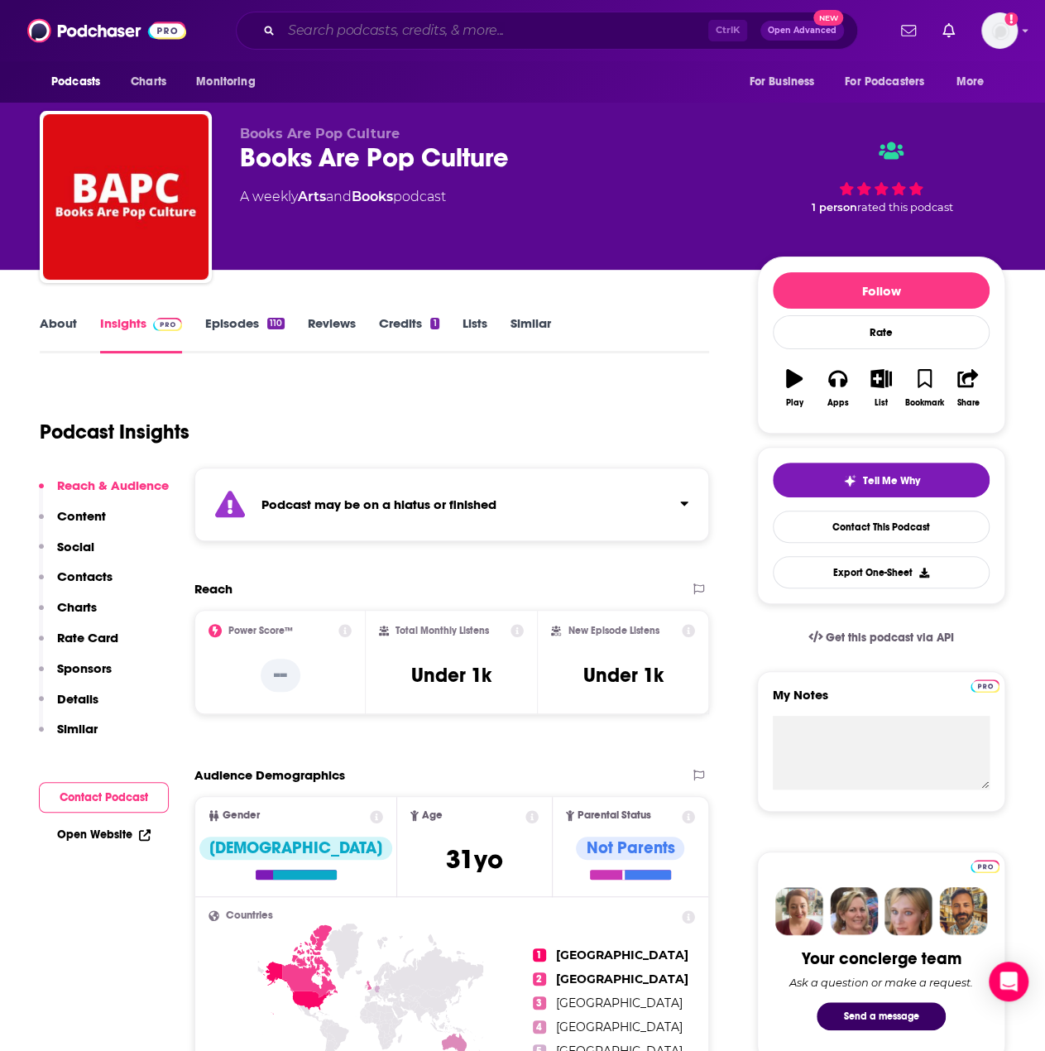
click at [371, 41] on input "Search podcasts, credits, & more..." at bounding box center [494, 30] width 427 height 26
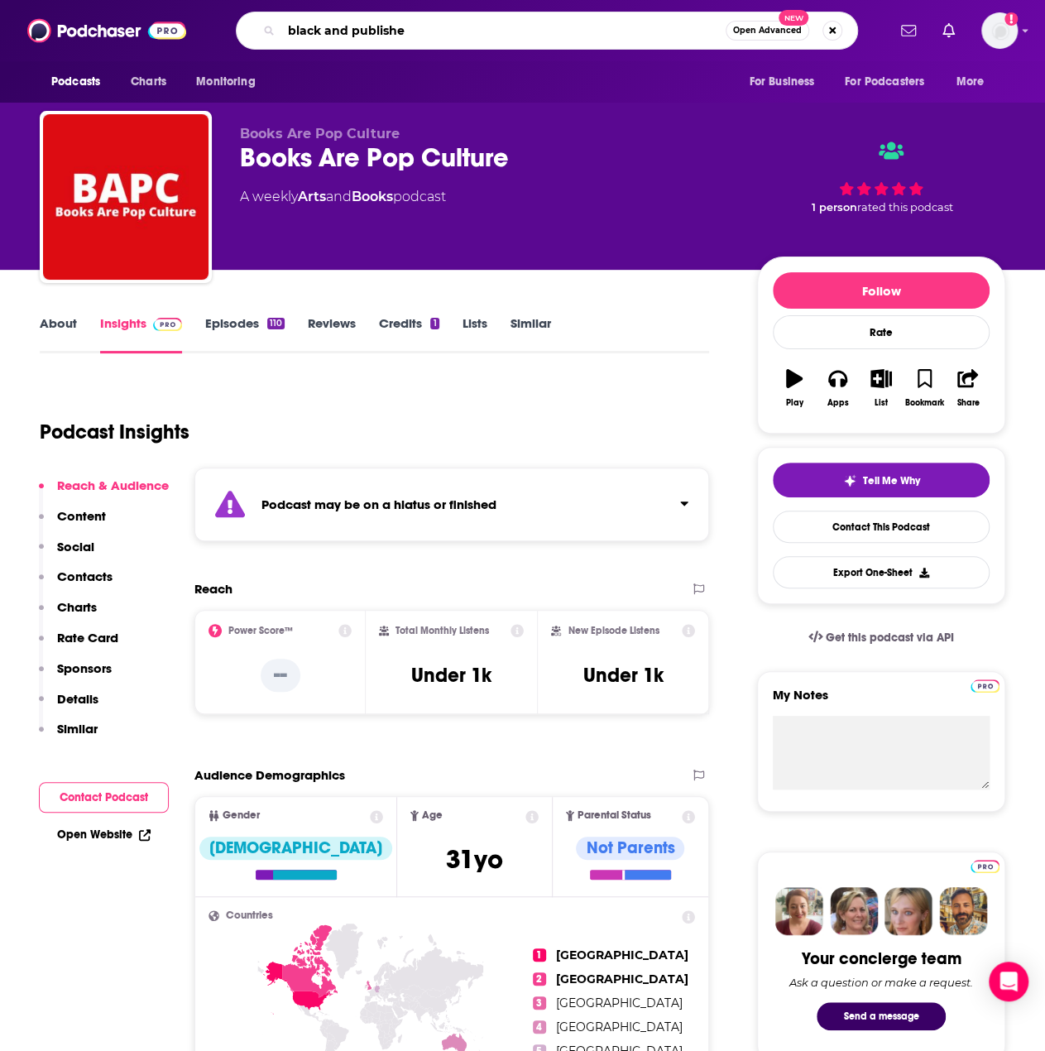
type input "black and published"
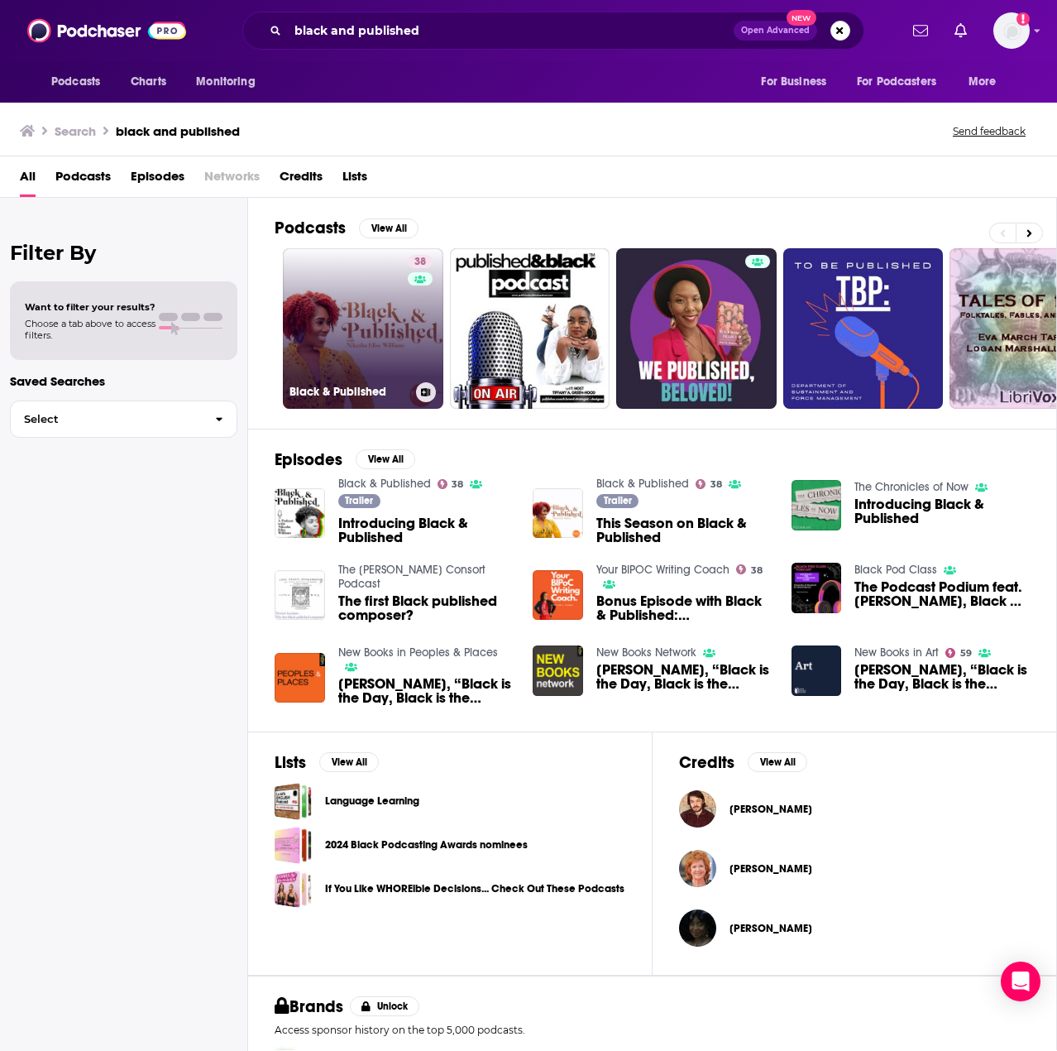
click at [370, 324] on link "38 Black & Published" at bounding box center [363, 328] width 161 height 161
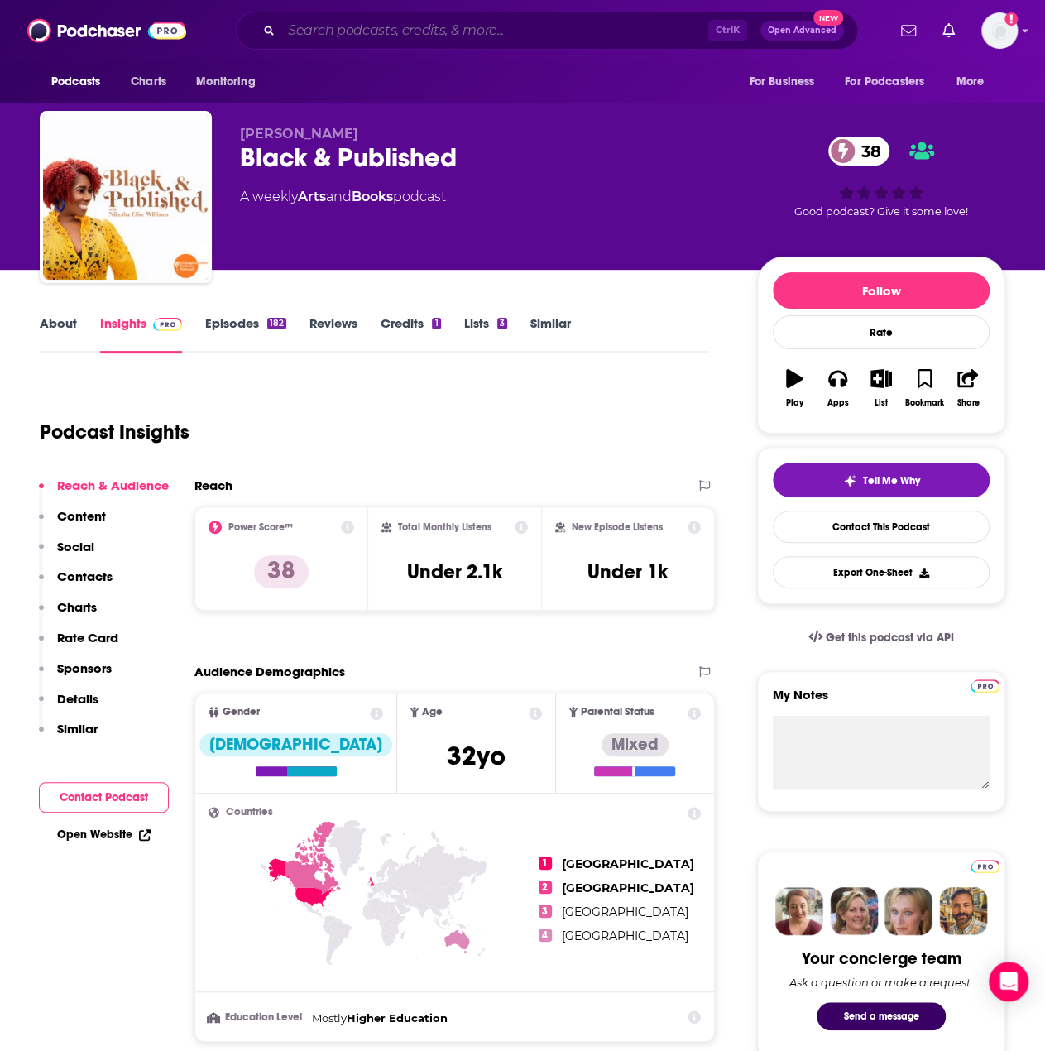
click at [501, 25] on input "Search podcasts, credits, & more..." at bounding box center [494, 30] width 427 height 26
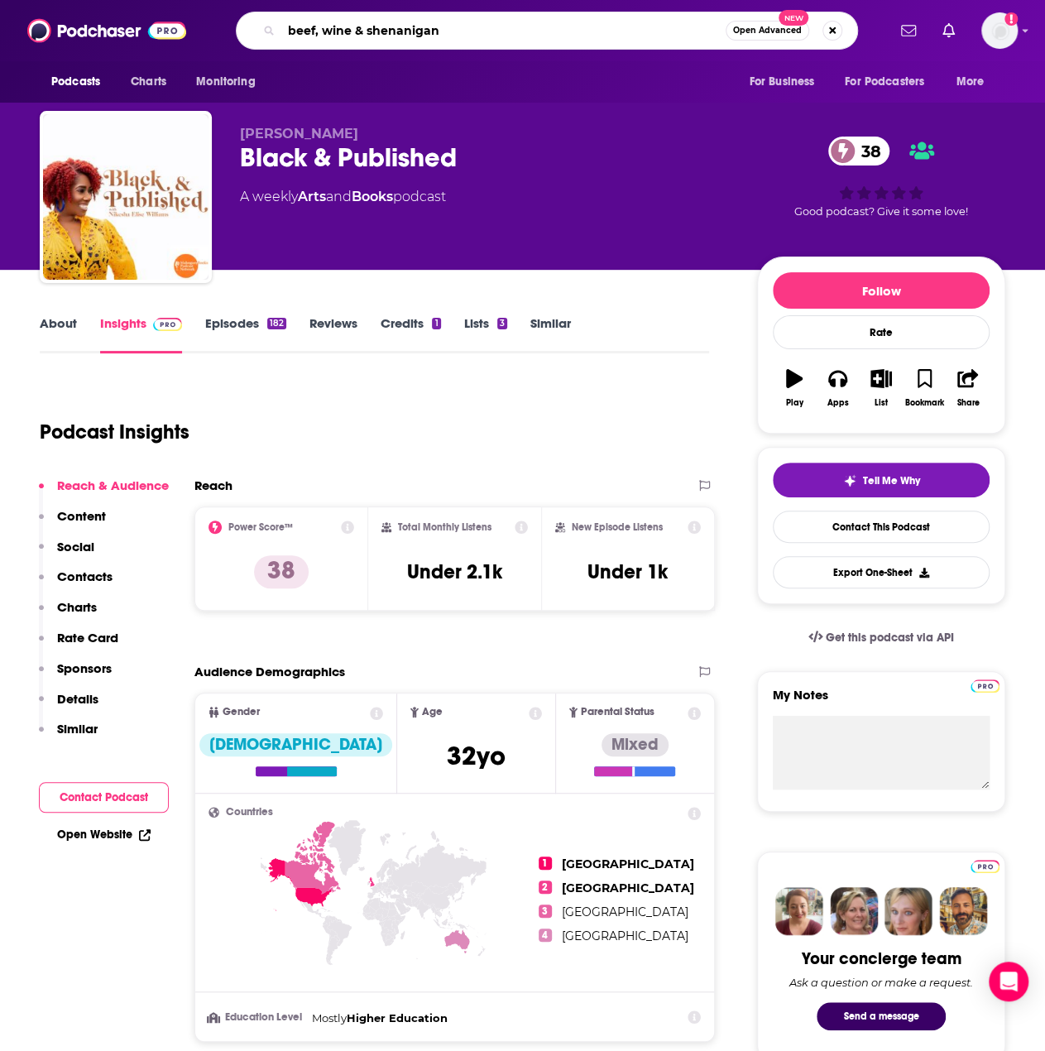
type input "beef, wine & shenanigans"
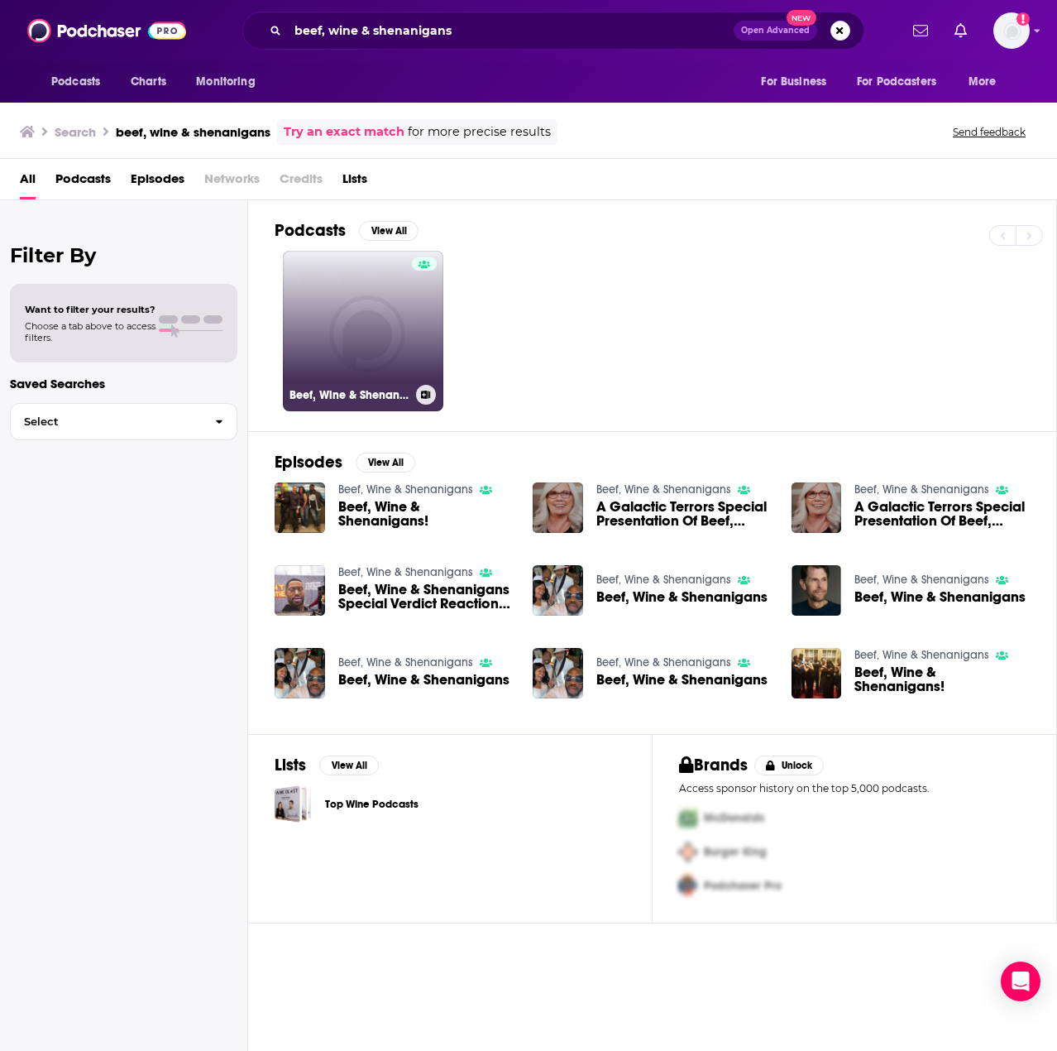
click at [362, 343] on link "Beef, Wine & Shenanigans" at bounding box center [363, 331] width 161 height 161
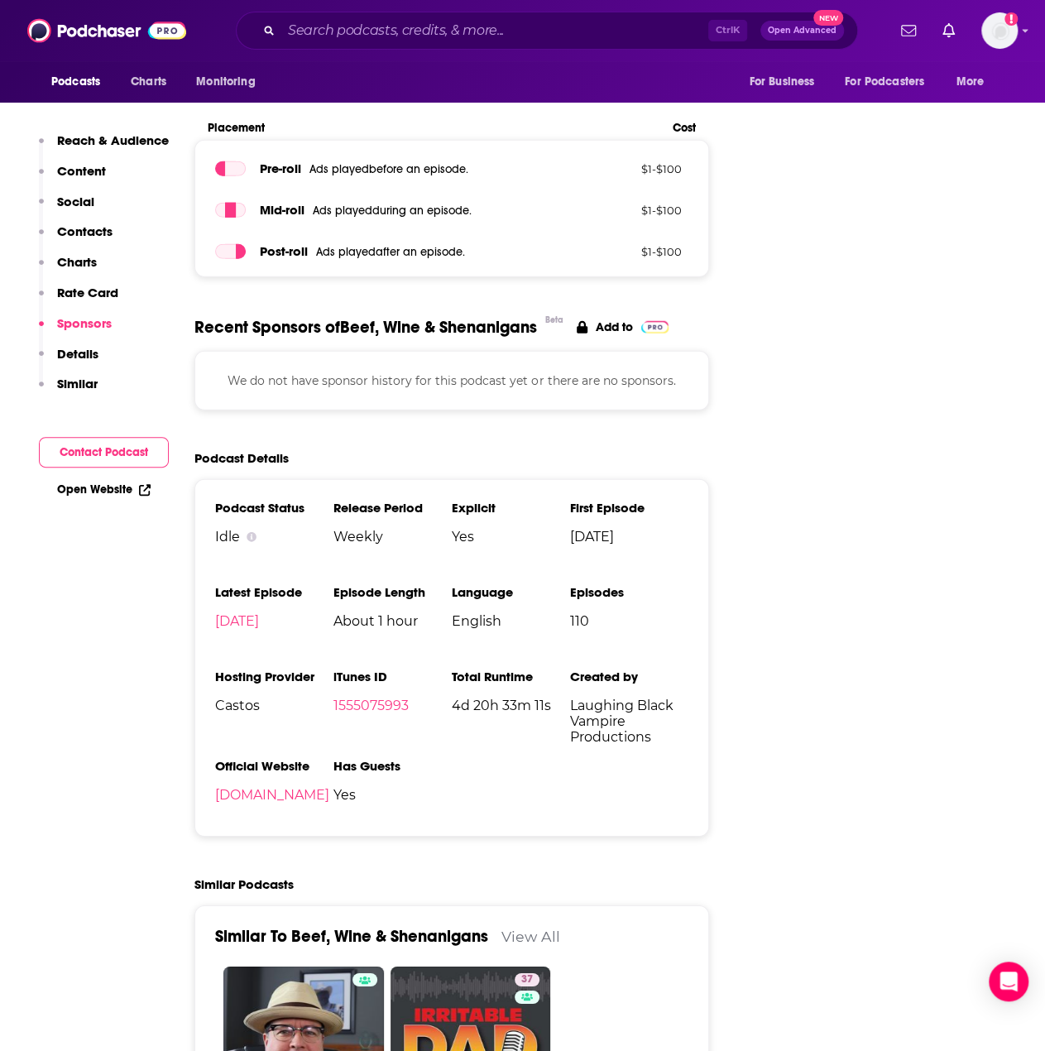
scroll to position [2069, 0]
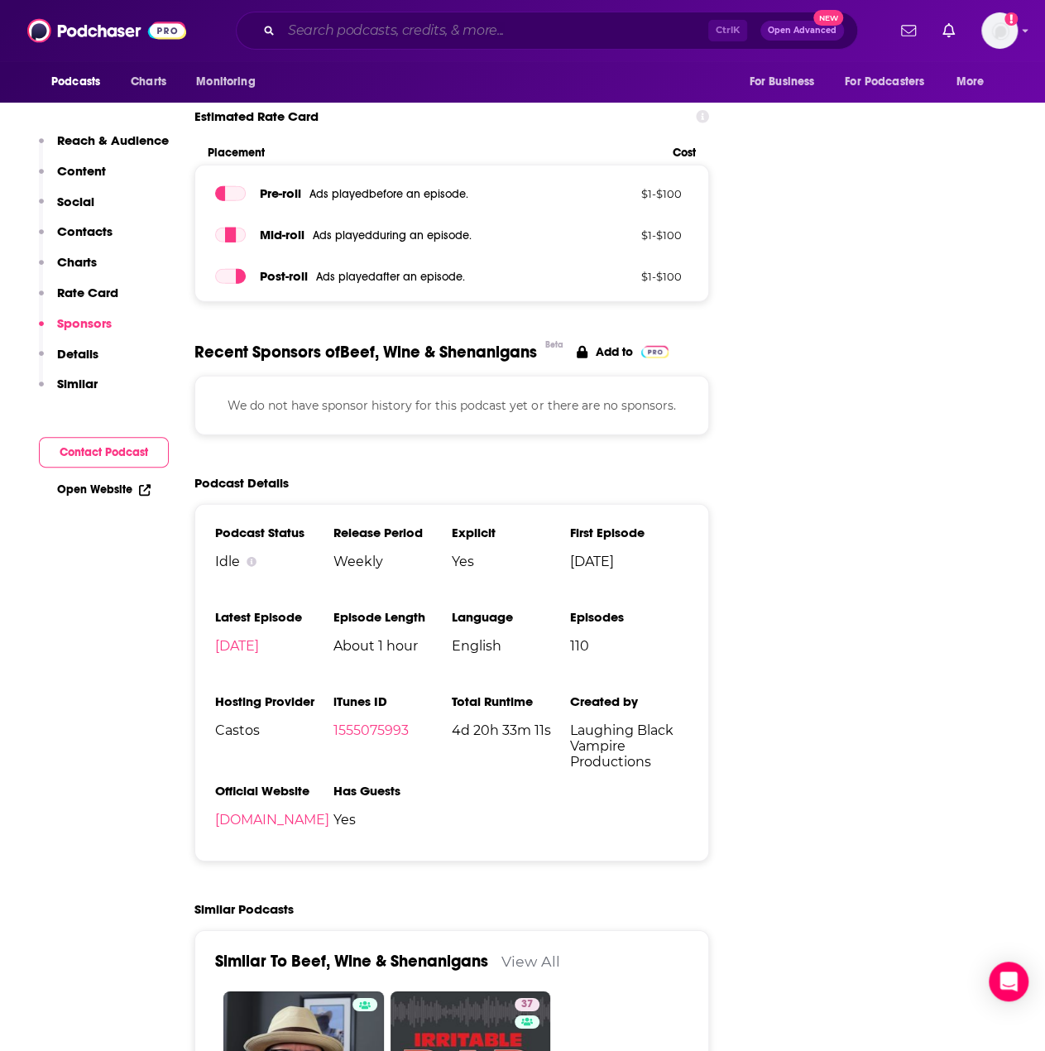
click at [587, 19] on input "Search podcasts, credits, & more..." at bounding box center [494, 30] width 427 height 26
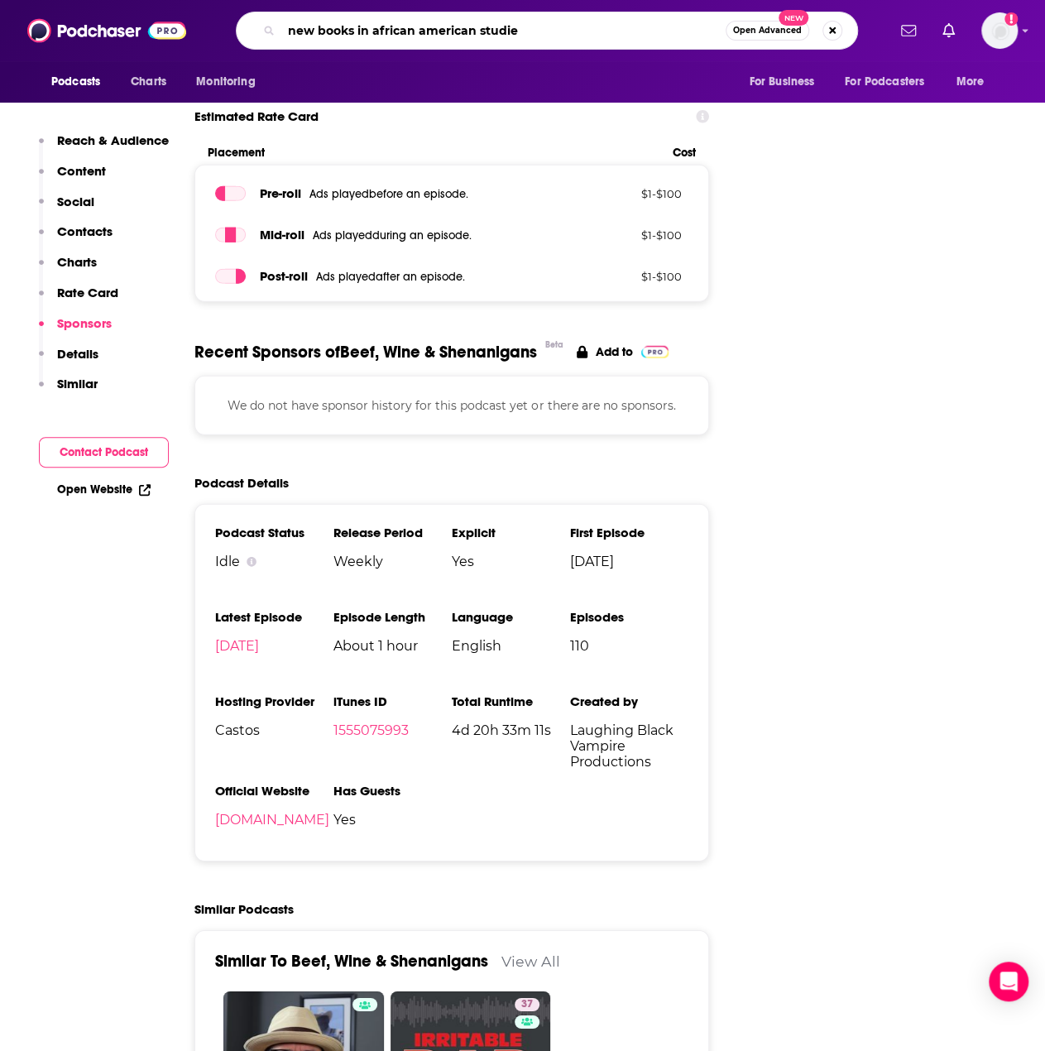
type input "new books in african american studies"
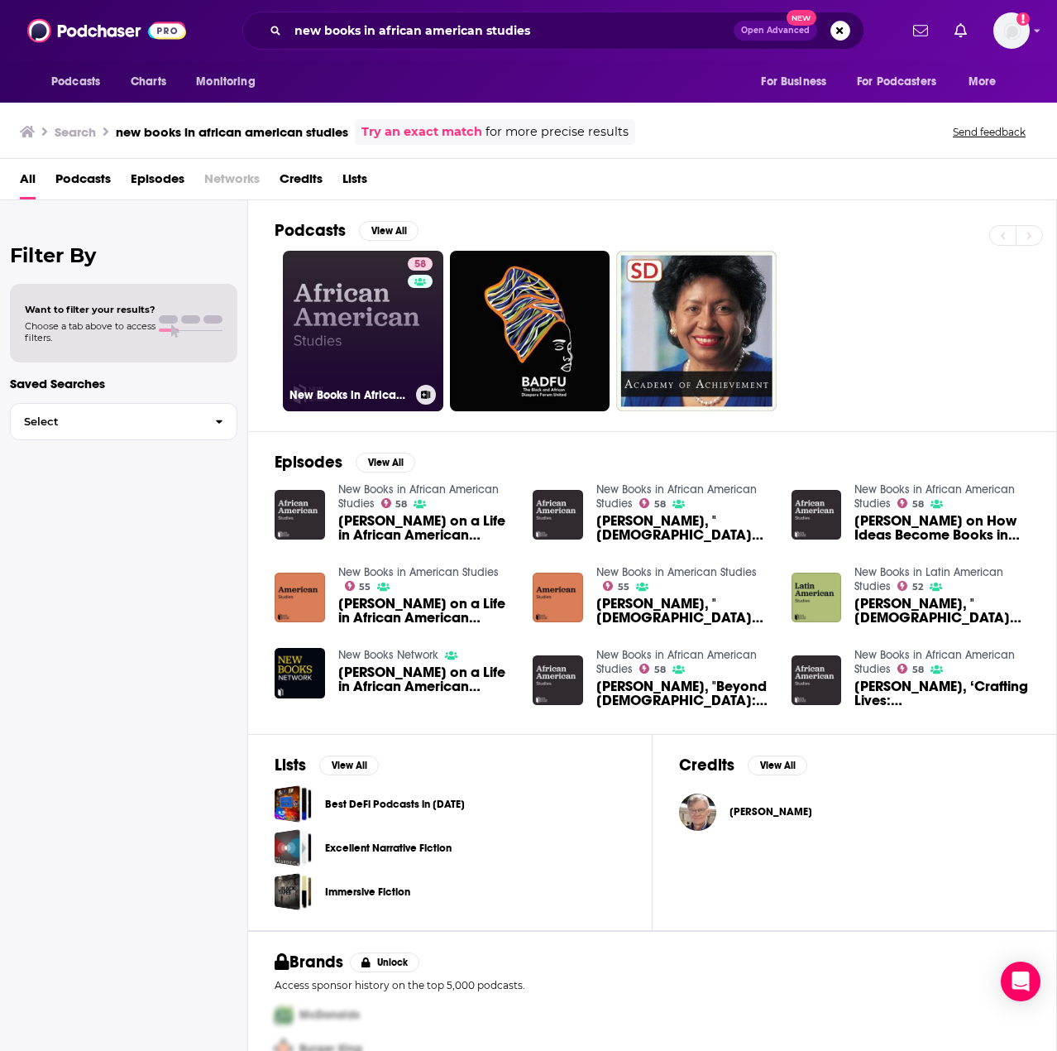
click at [359, 324] on link "58 New Books in African American Studies" at bounding box center [363, 331] width 161 height 161
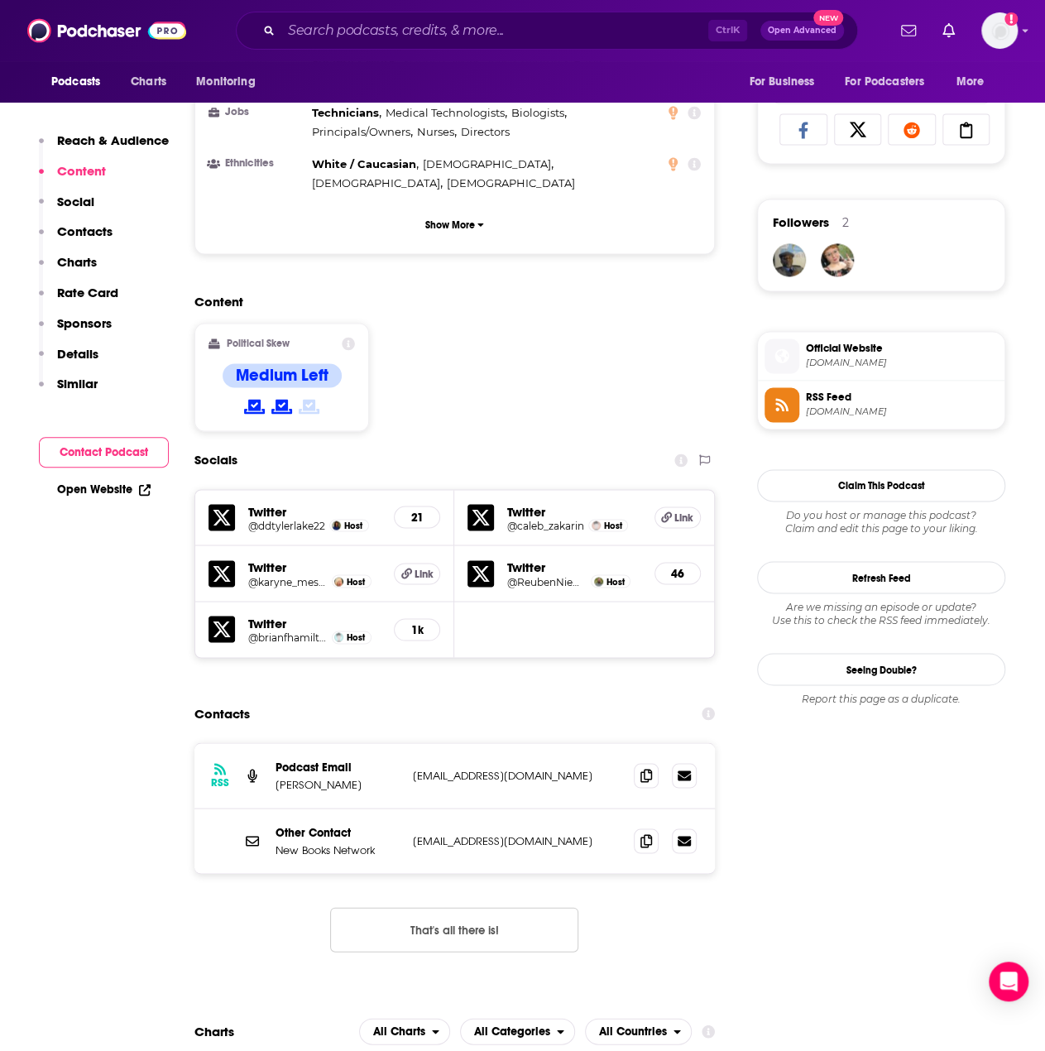
scroll to position [1076, 0]
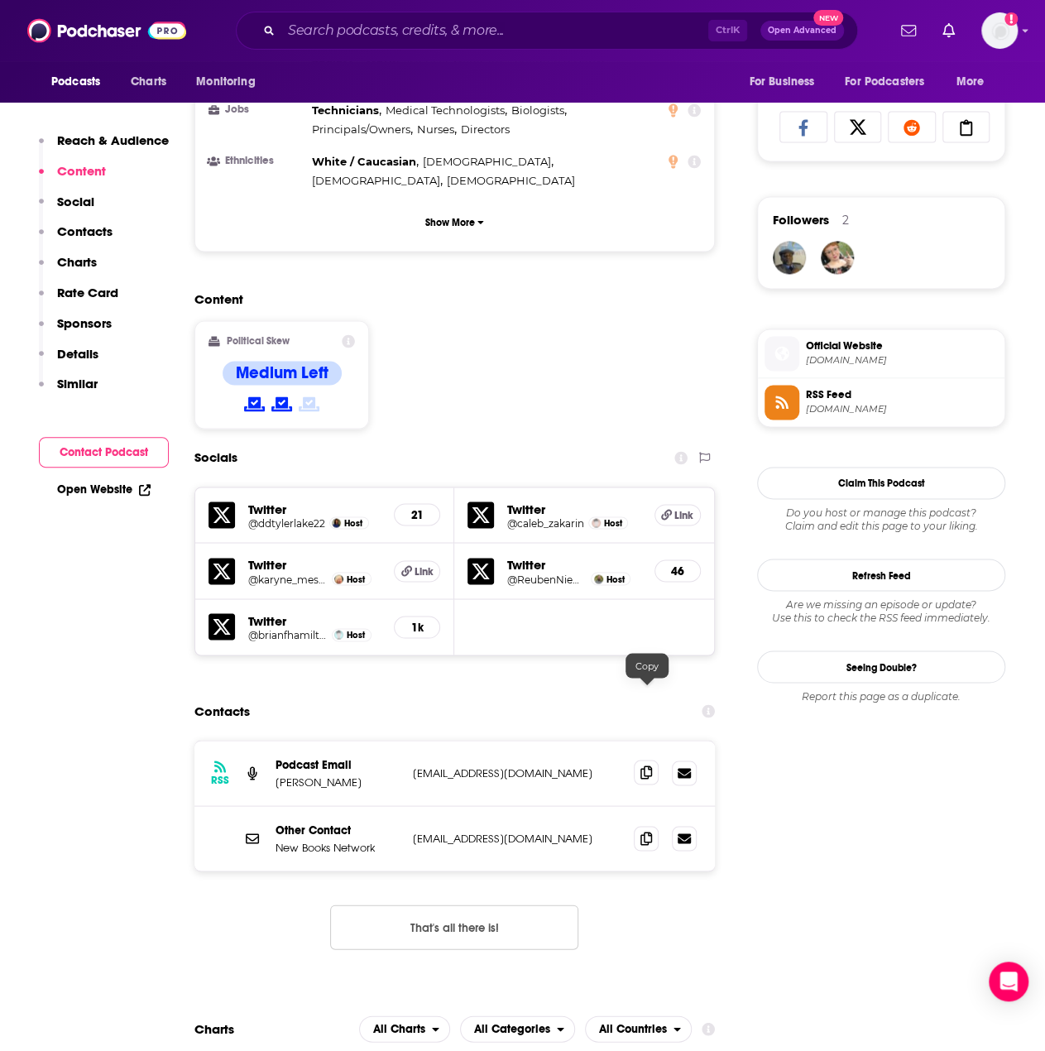
click at [650, 765] on icon at bounding box center [646, 771] width 12 height 13
click at [448, 26] on input "Search podcasts, credits, & more..." at bounding box center [494, 30] width 427 height 26
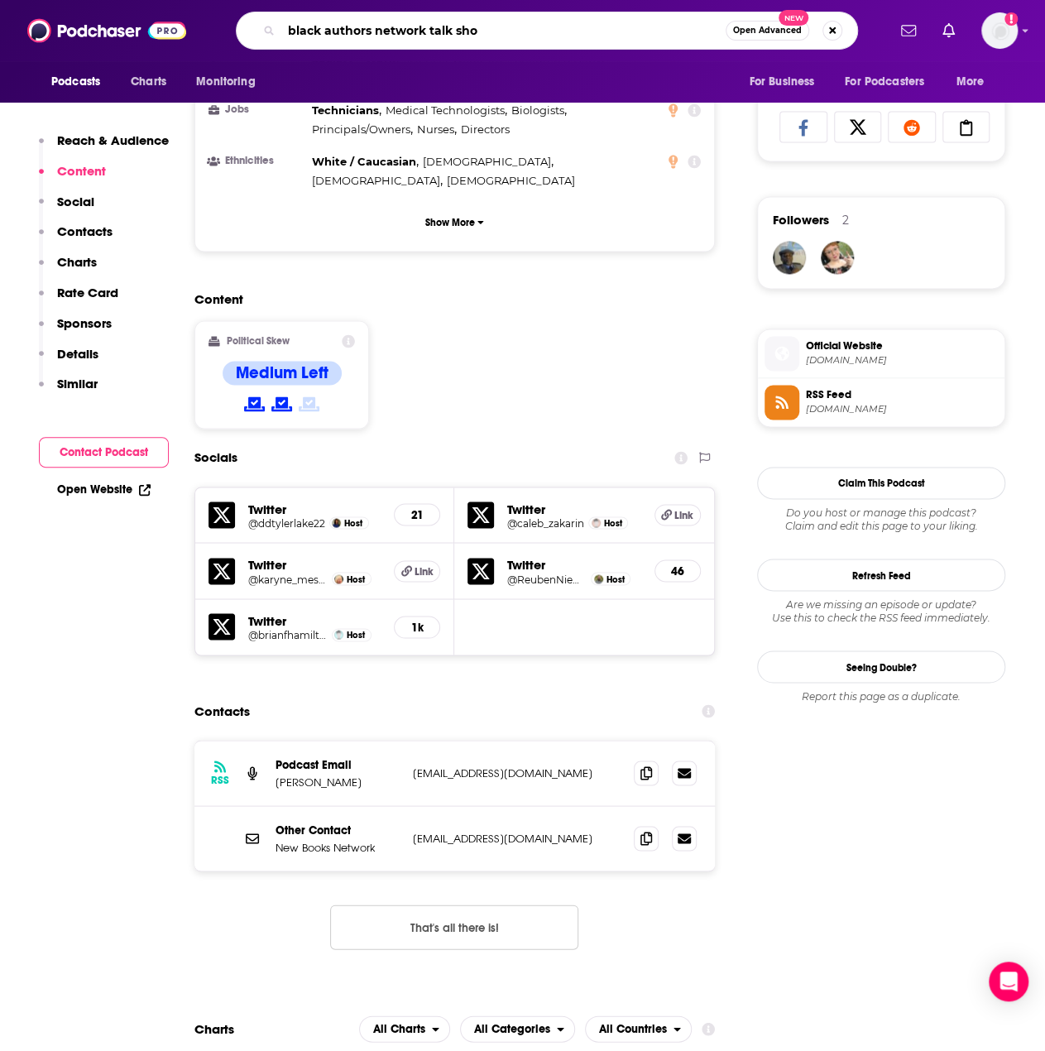
type input "black authors network talk show"
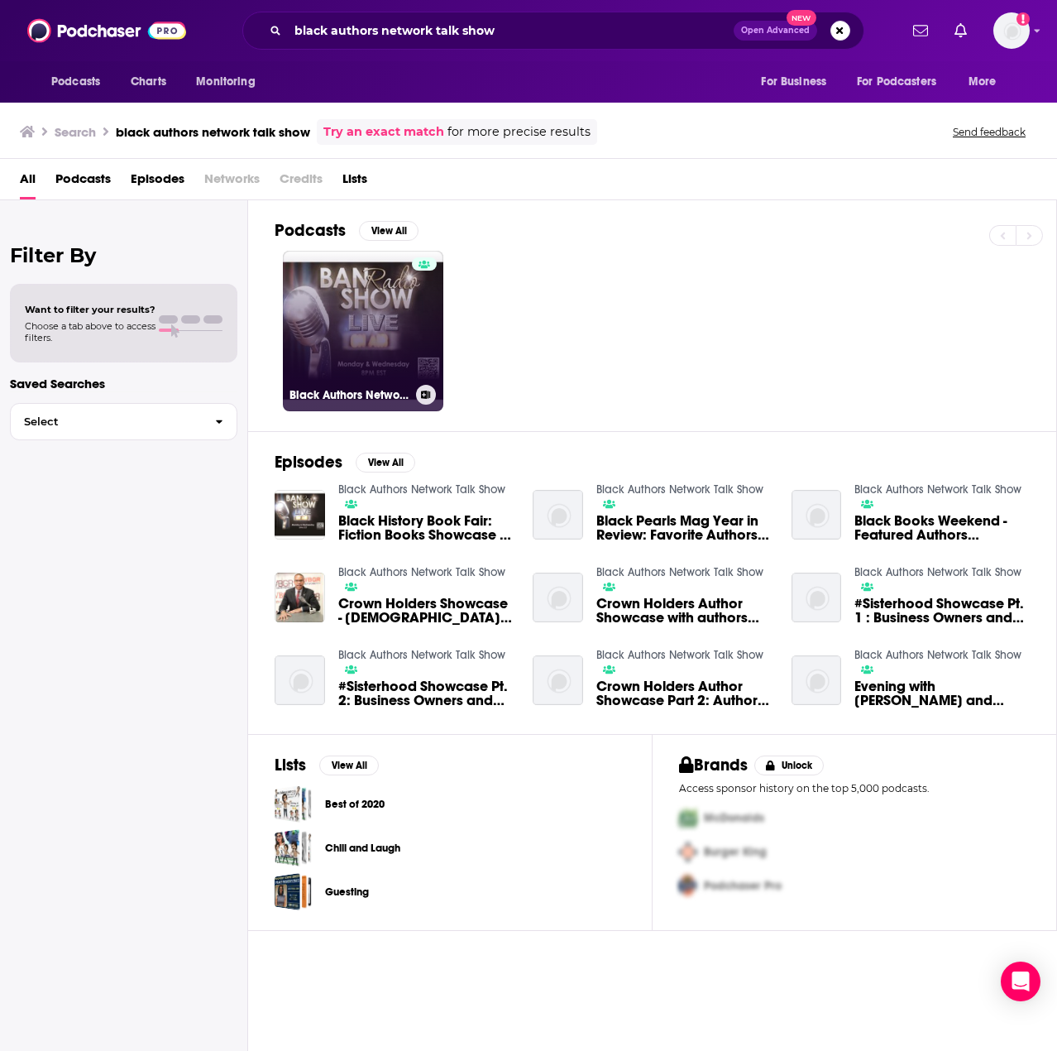
click at [379, 330] on link "Black Authors Network Talk Show" at bounding box center [363, 331] width 161 height 161
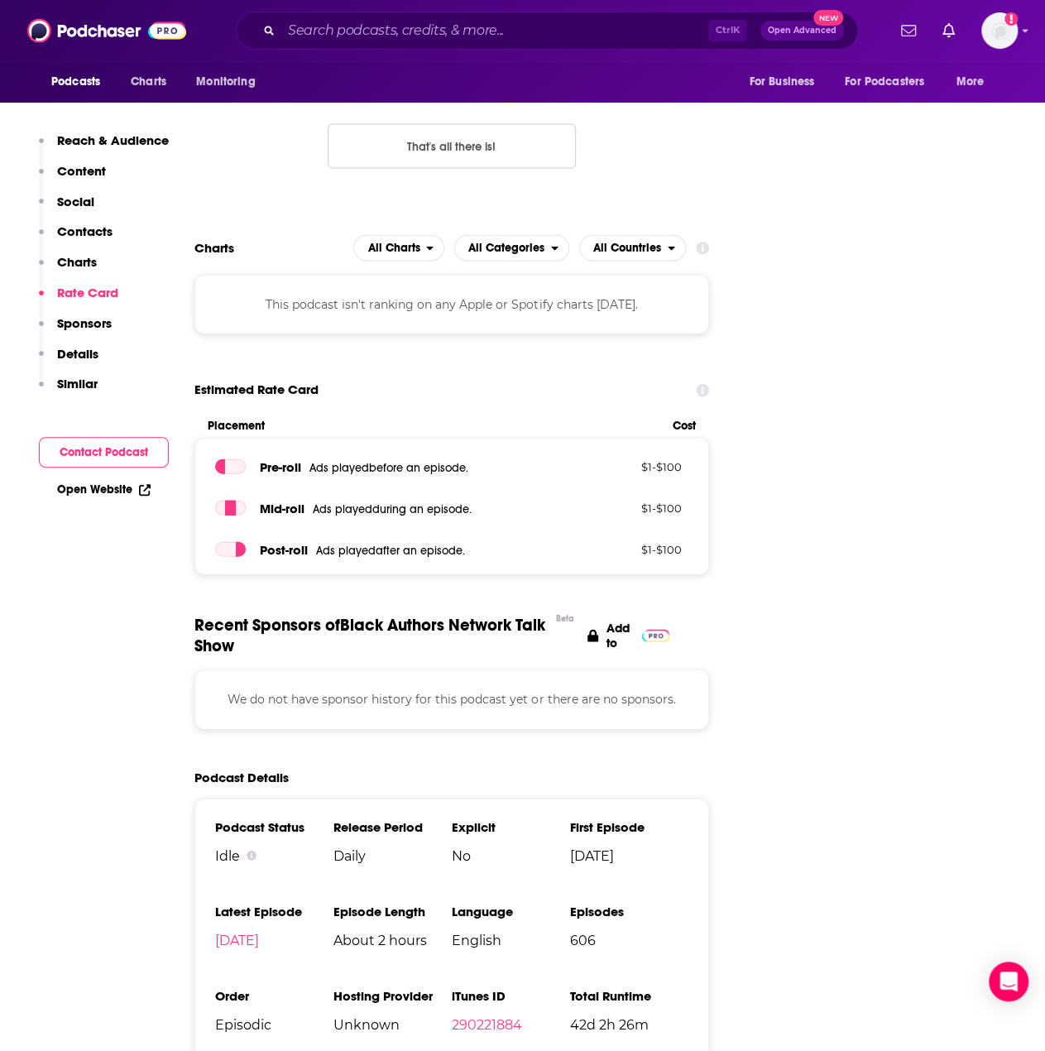
scroll to position [1820, 0]
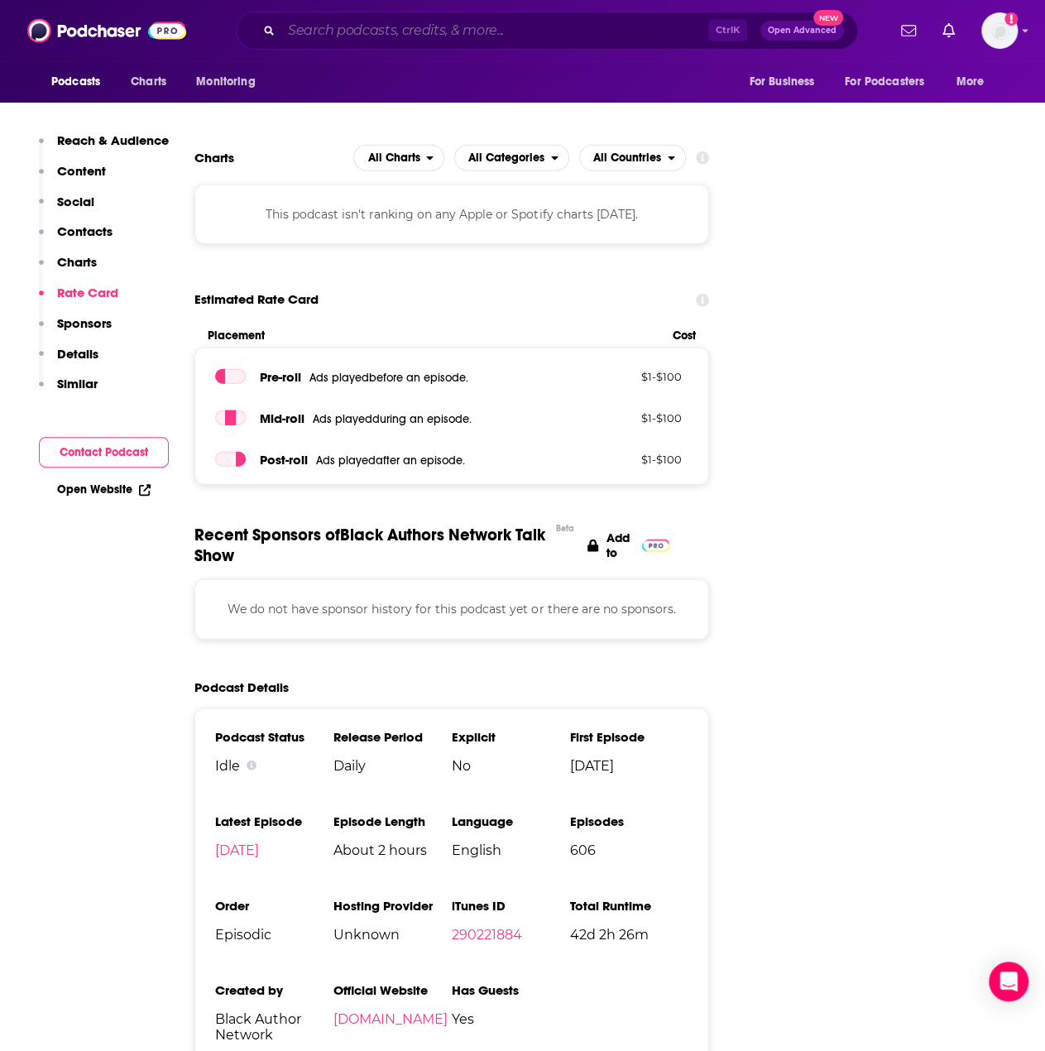
click at [545, 34] on input "Search podcasts, credits, & more..." at bounding box center [494, 30] width 427 height 26
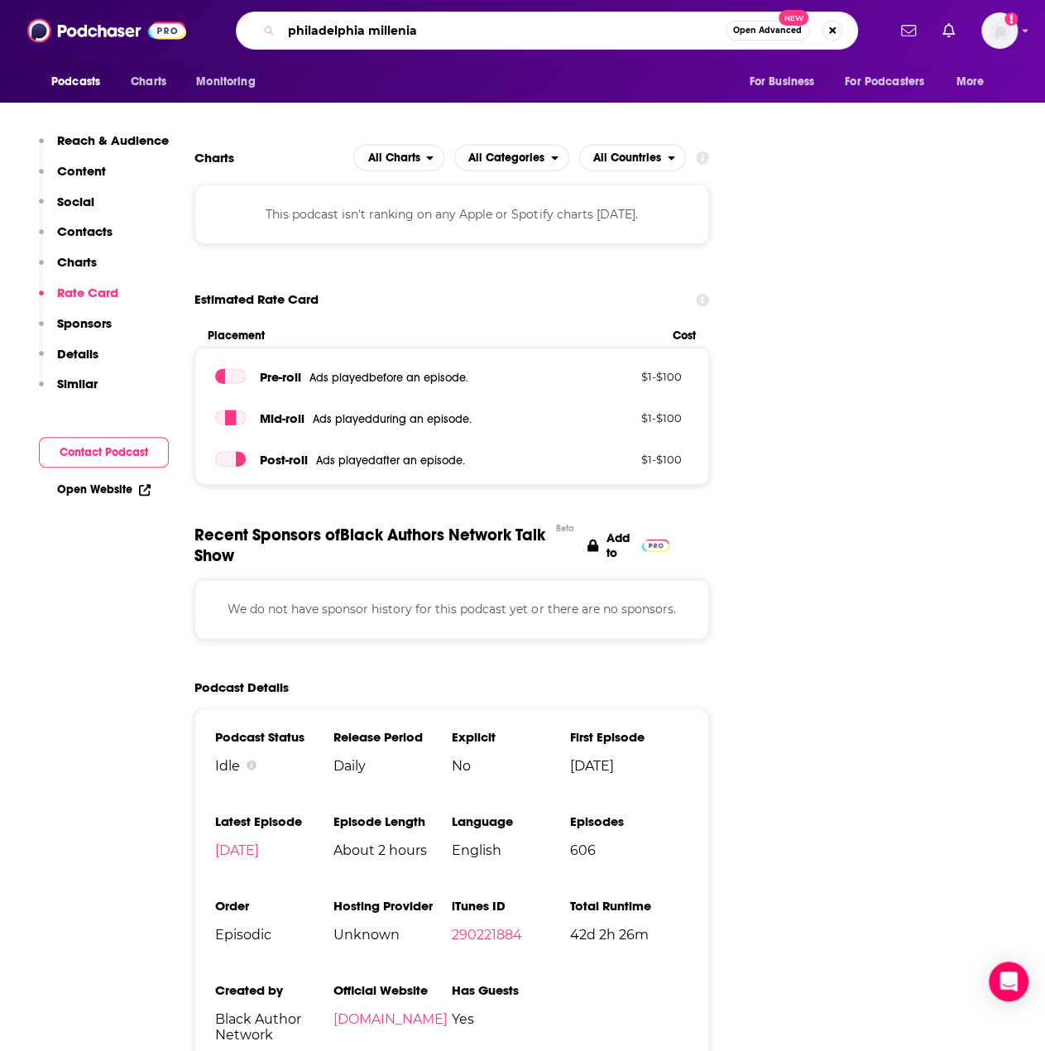
type input "philadelphia millenial"
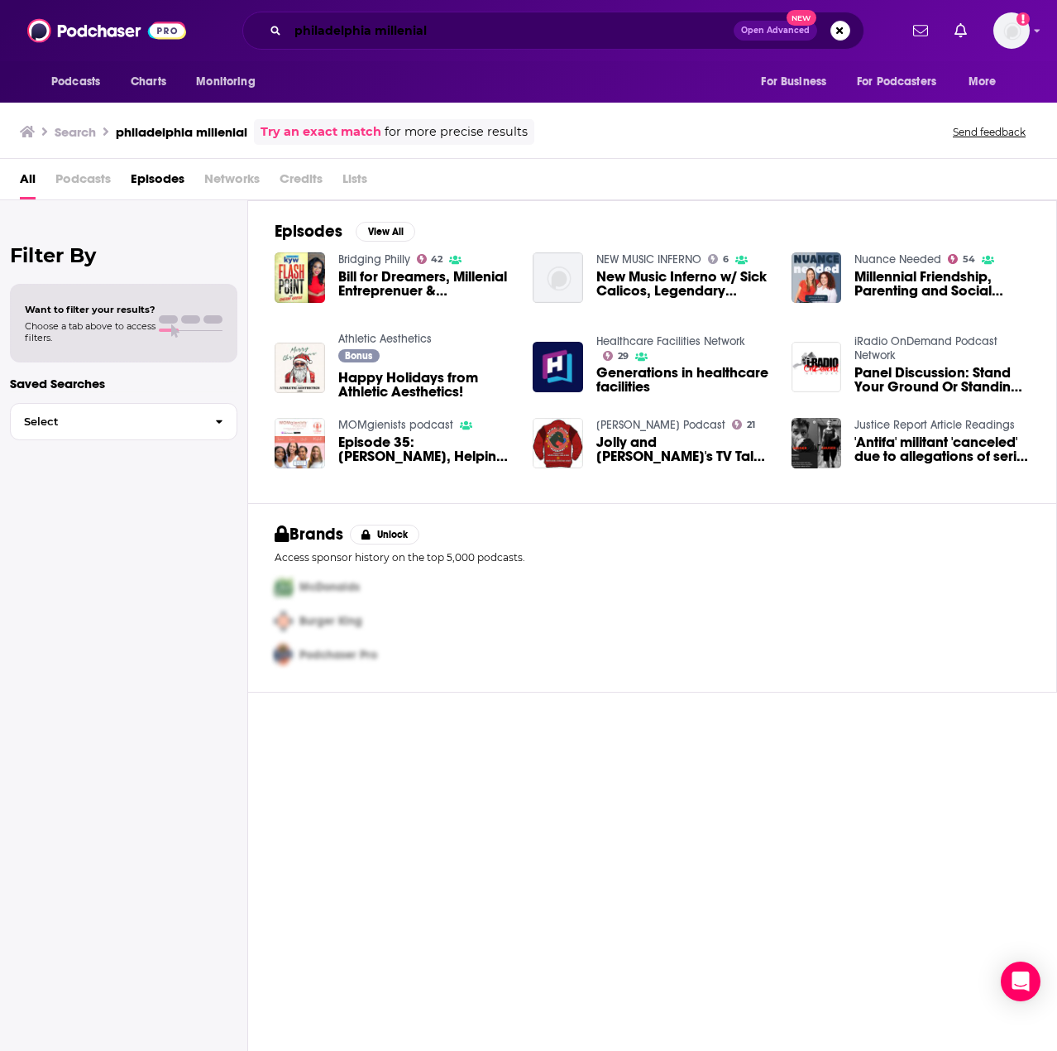
click at [530, 21] on input "philadelphia millenial" at bounding box center [511, 30] width 446 height 26
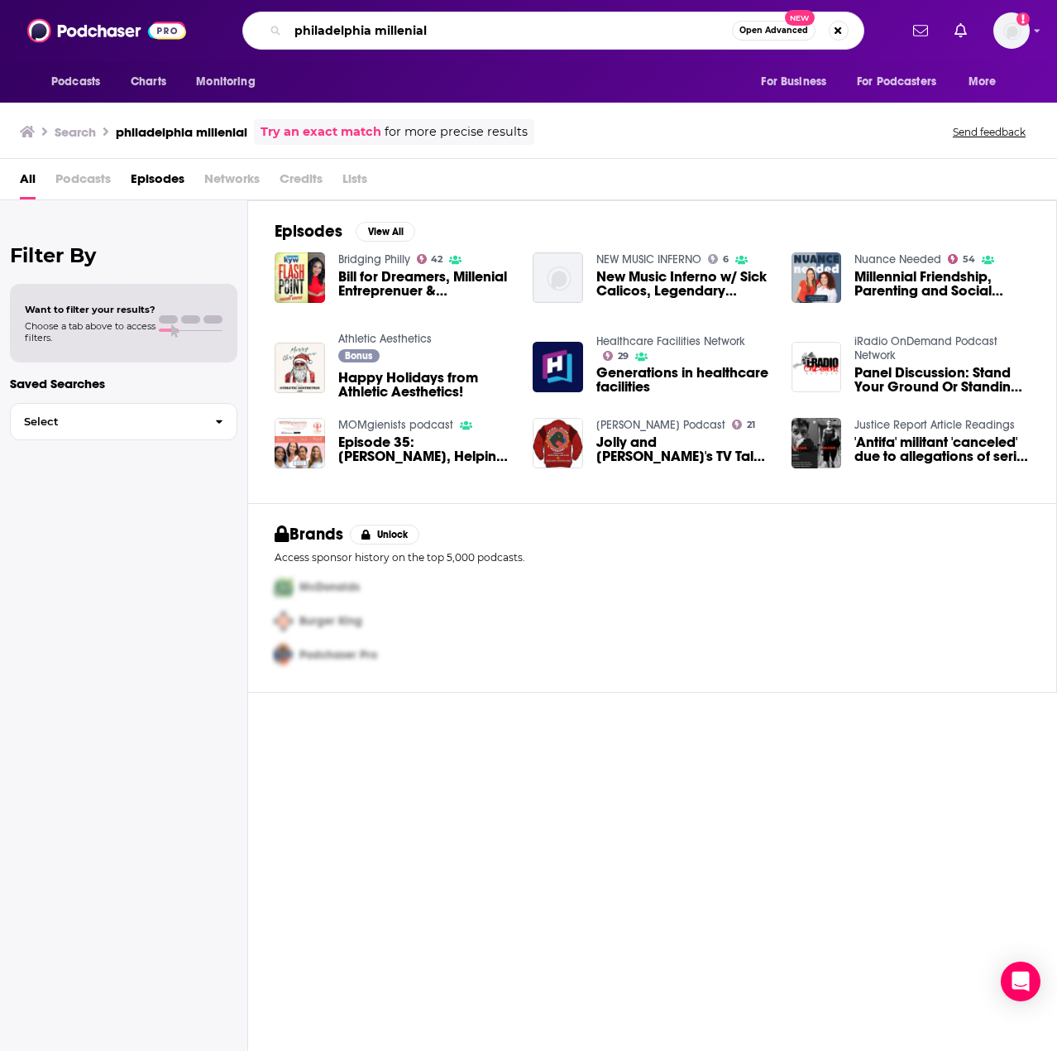
click at [530, 22] on input "philadelphia millenial" at bounding box center [510, 30] width 444 height 26
paste input "The Philadelphia Millen"
type input "The Philadelphia Millennial"
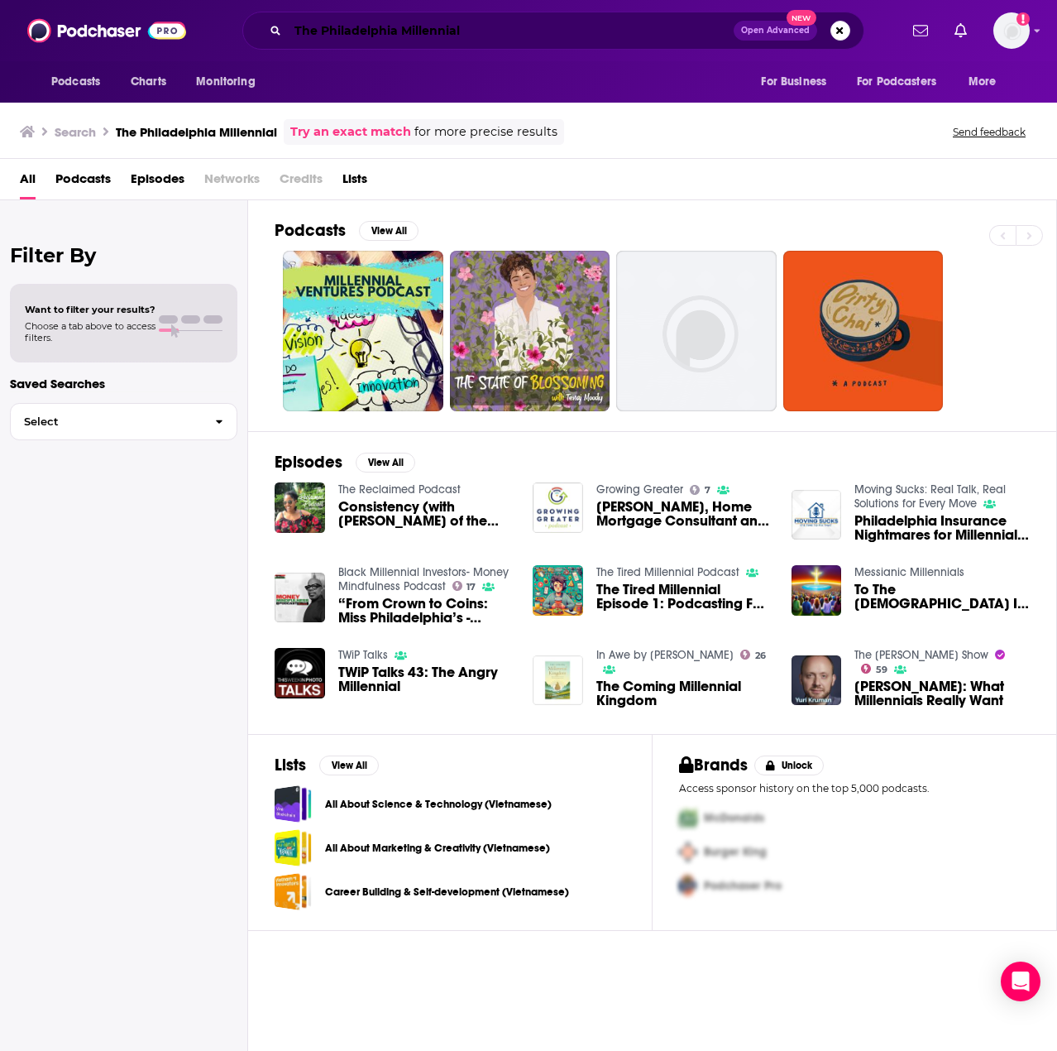
click at [439, 31] on input "The Philadelphia Millennial" at bounding box center [511, 30] width 446 height 26
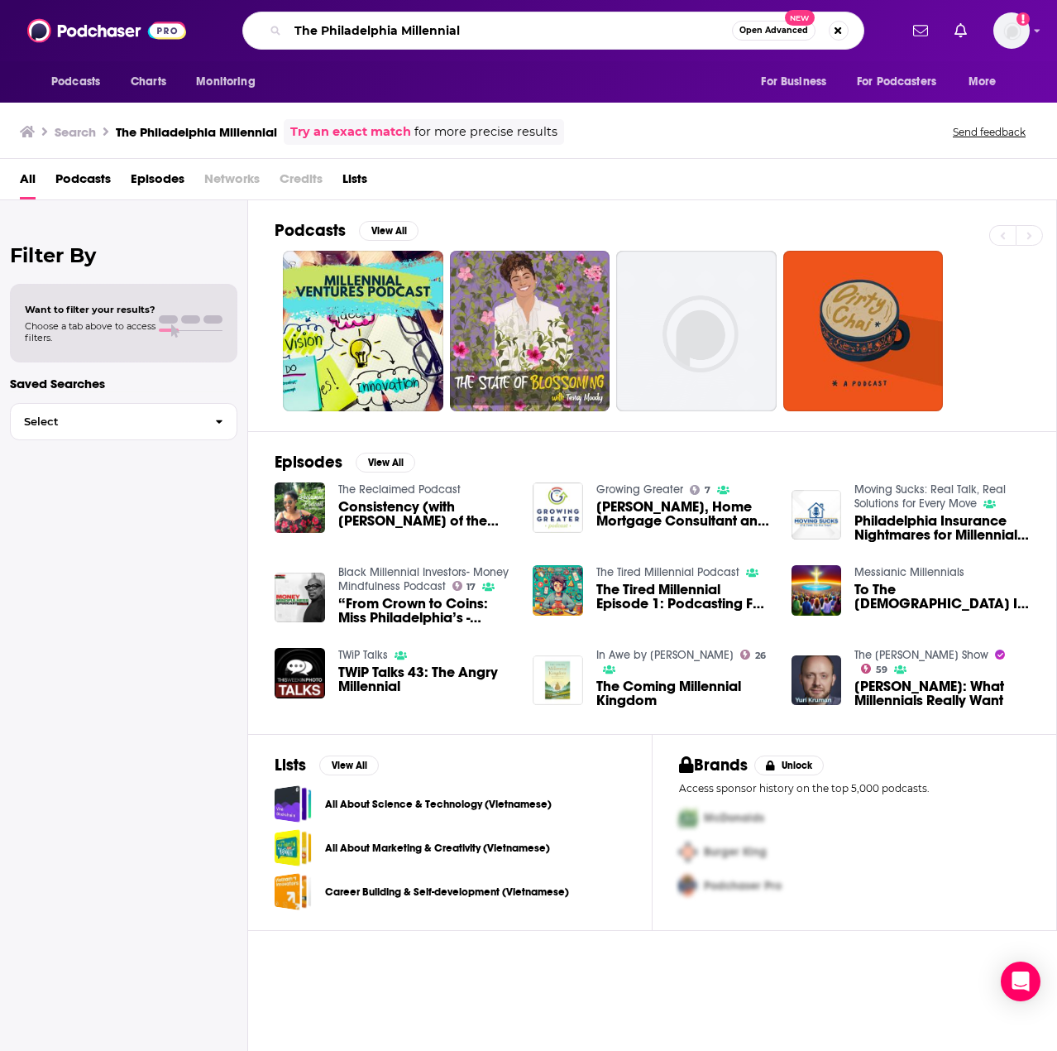
click at [439, 31] on input "The Philadelphia Millennial" at bounding box center [510, 30] width 444 height 26
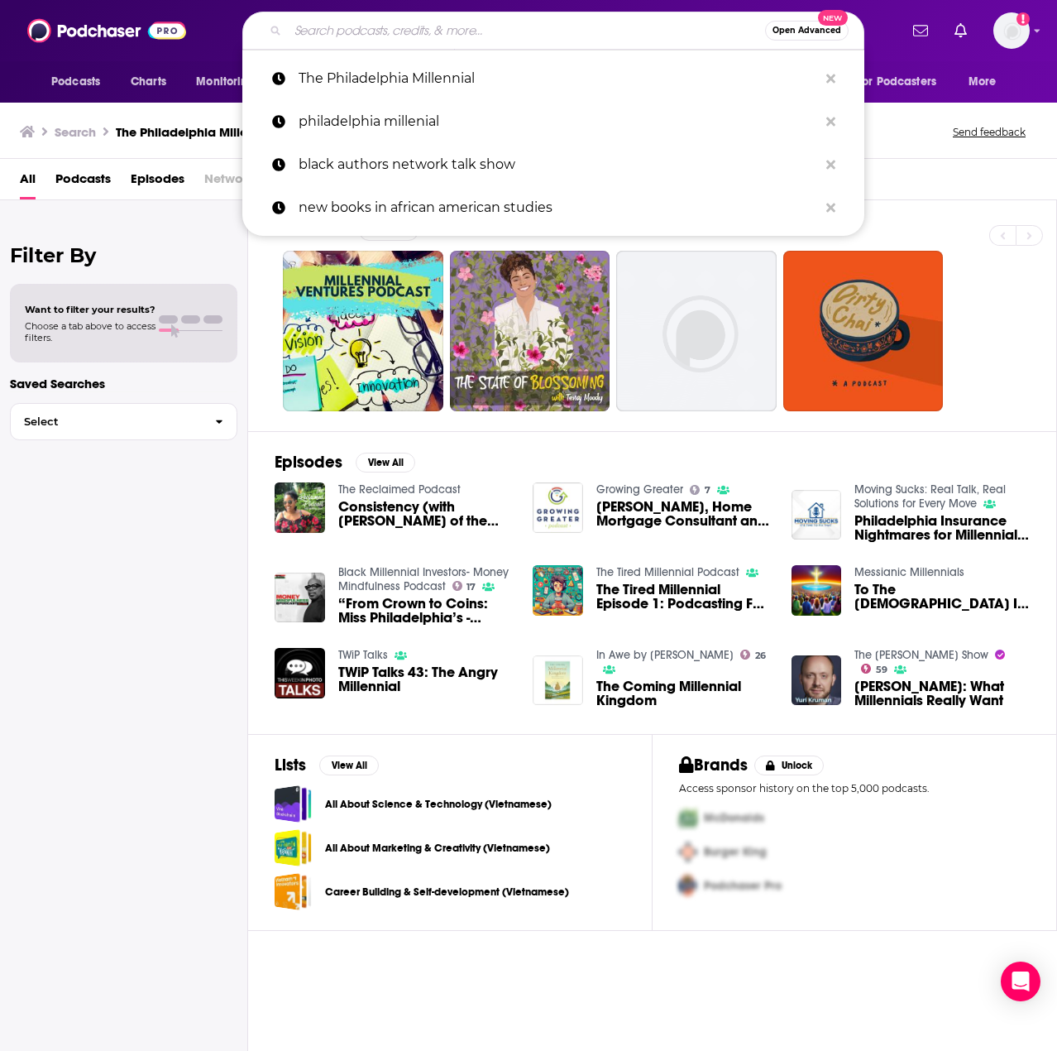
paste input "Gist of Freedom Preserving American History through Black Literature"
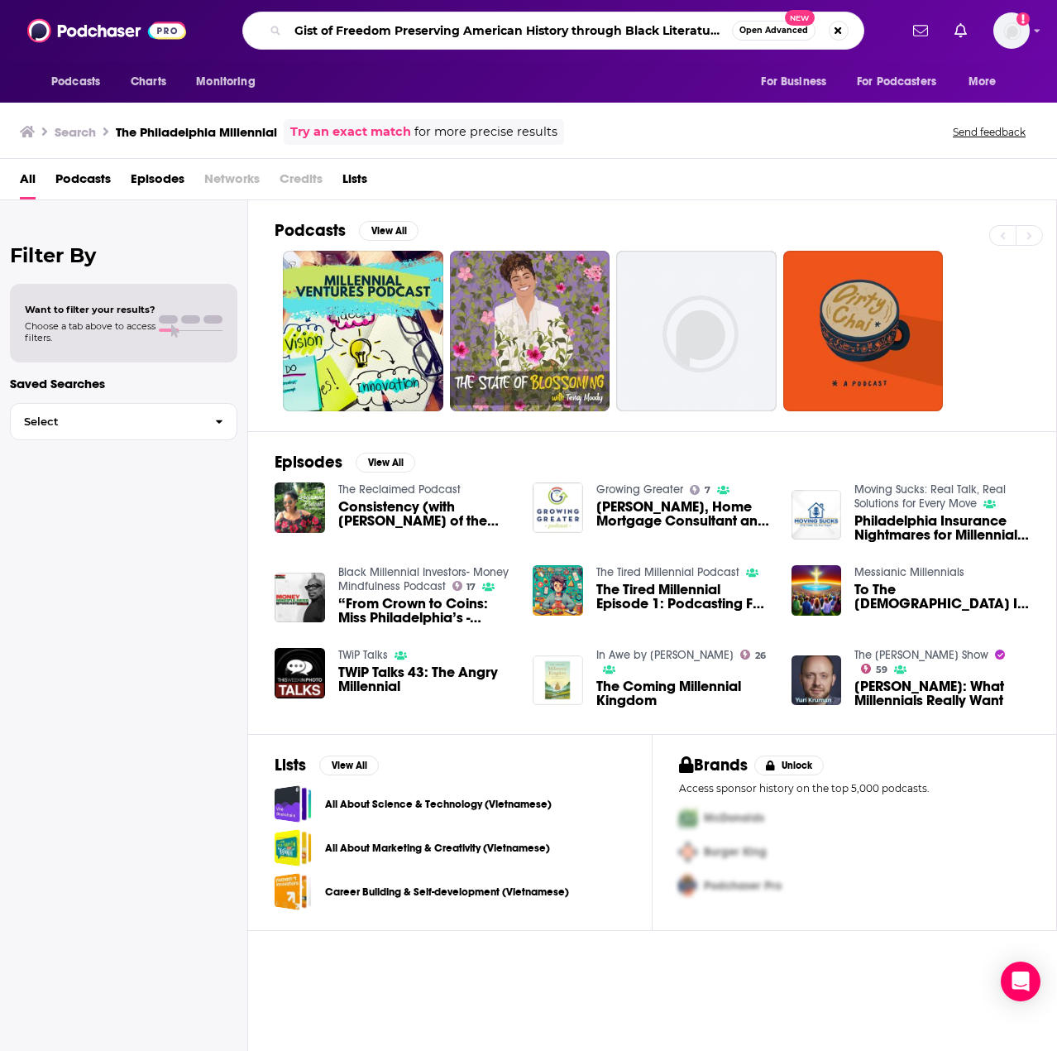
type input "Gist of Freedom Preserving American History through Black Literature"
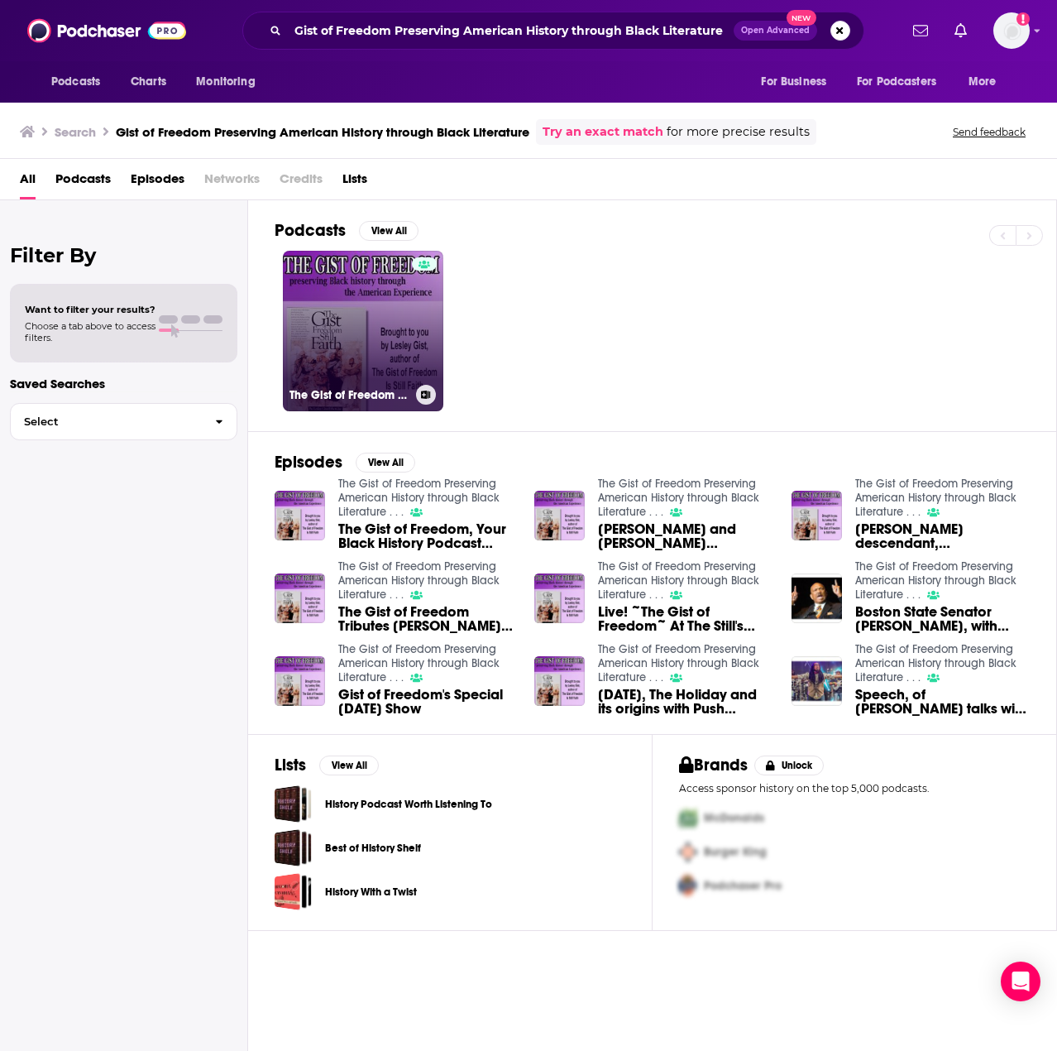
click at [377, 319] on link "The Gist of Freedom Preserving American History through Black Literature . . ." at bounding box center [363, 331] width 161 height 161
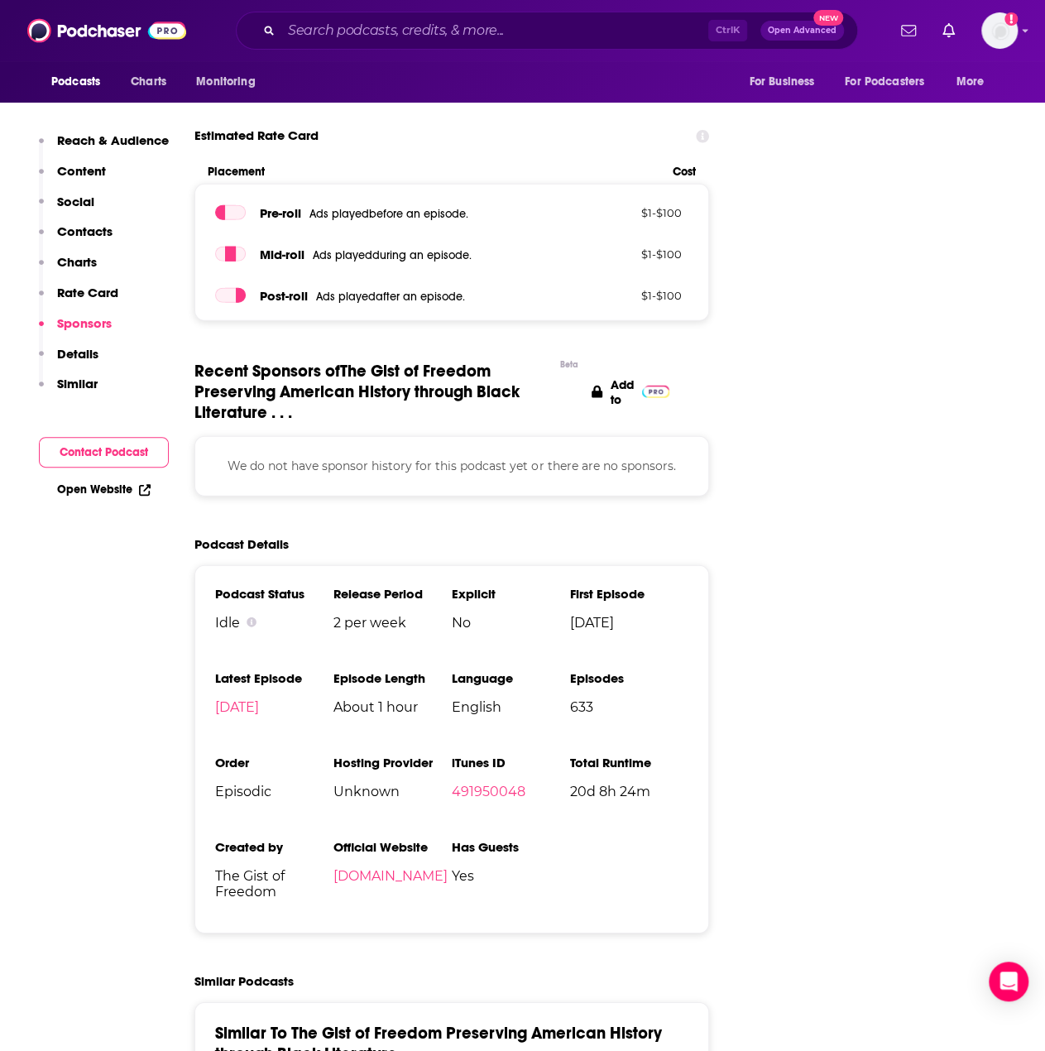
scroll to position [1986, 0]
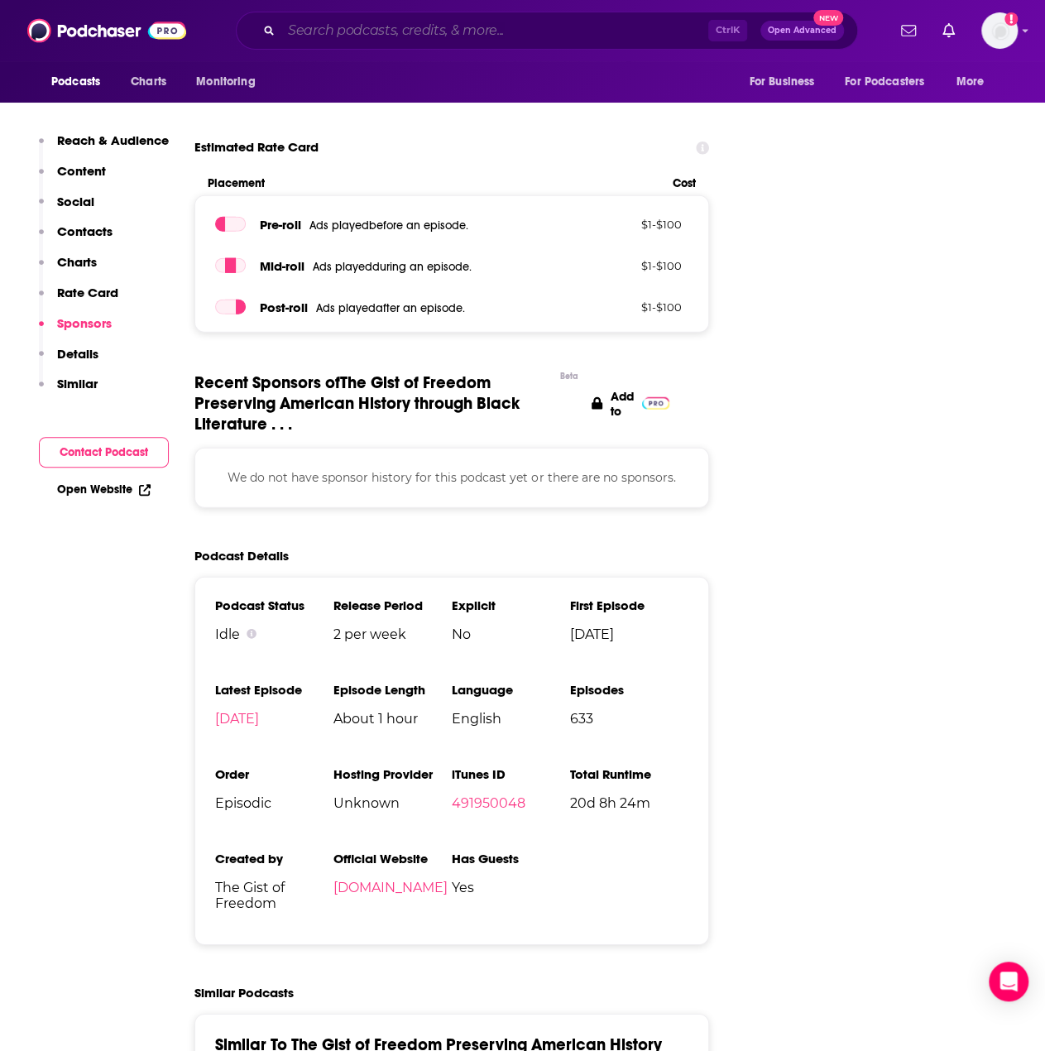
click at [361, 29] on input "Search podcasts, credits, & more..." at bounding box center [494, 30] width 427 height 26
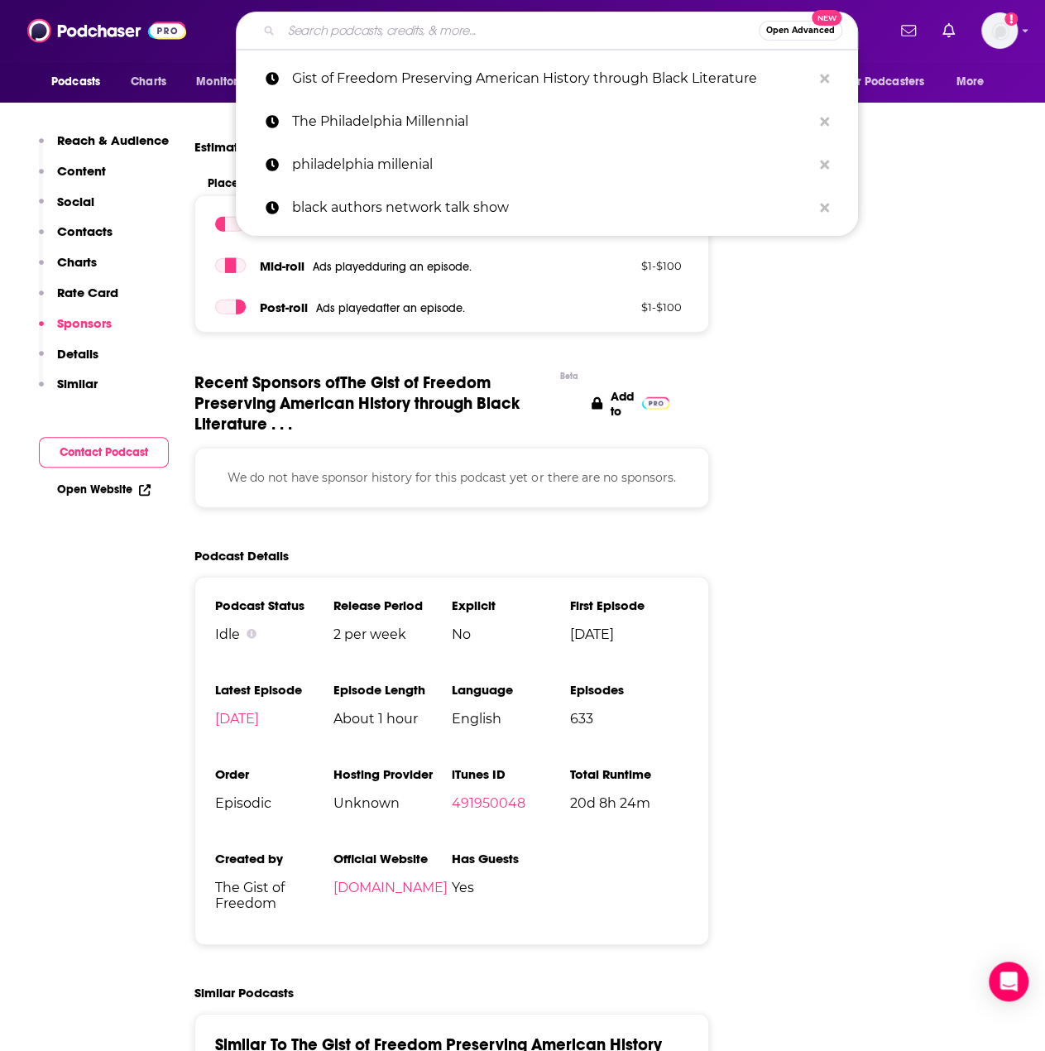
paste input "Noire History"
type input "Noire History"
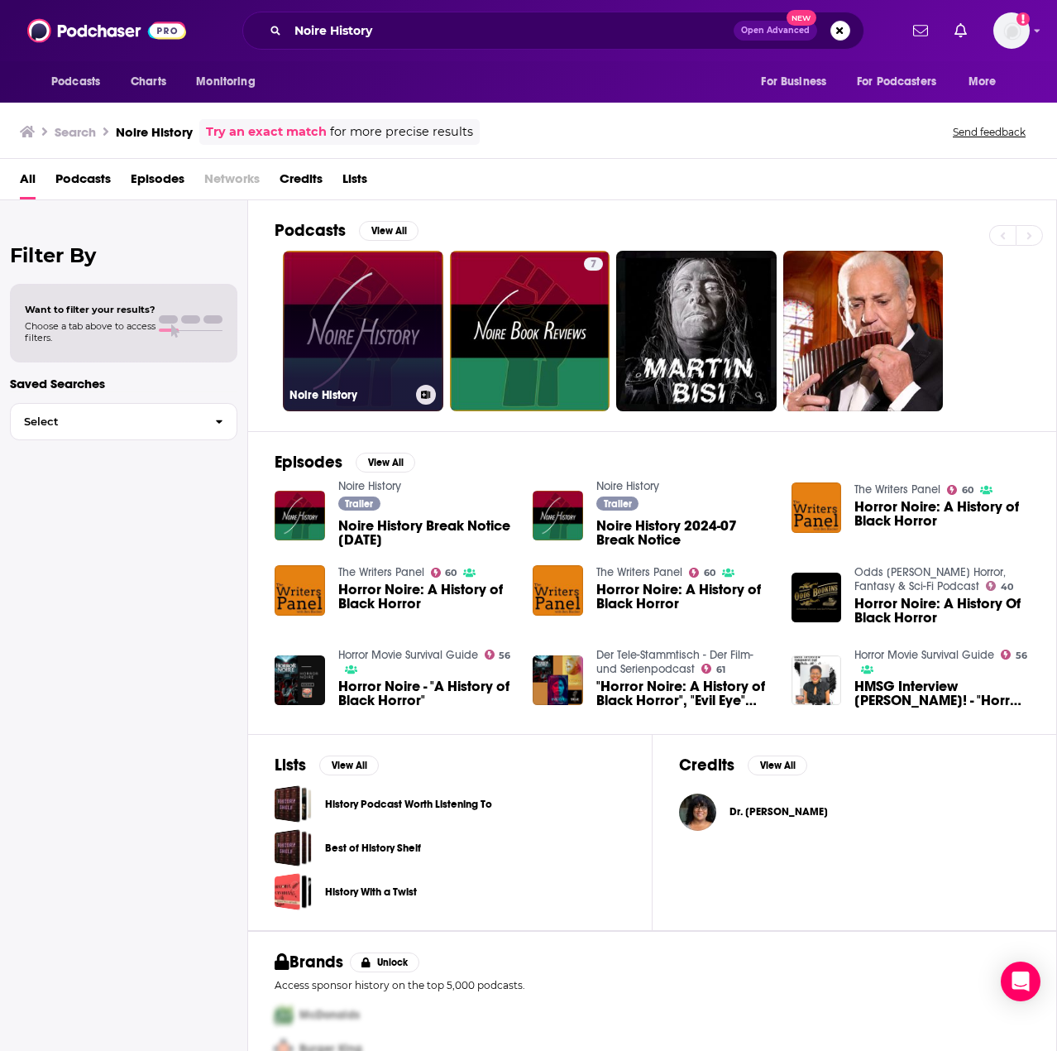
click at [400, 315] on link "Noire History" at bounding box center [363, 331] width 161 height 161
